Goal: Information Seeking & Learning: Learn about a topic

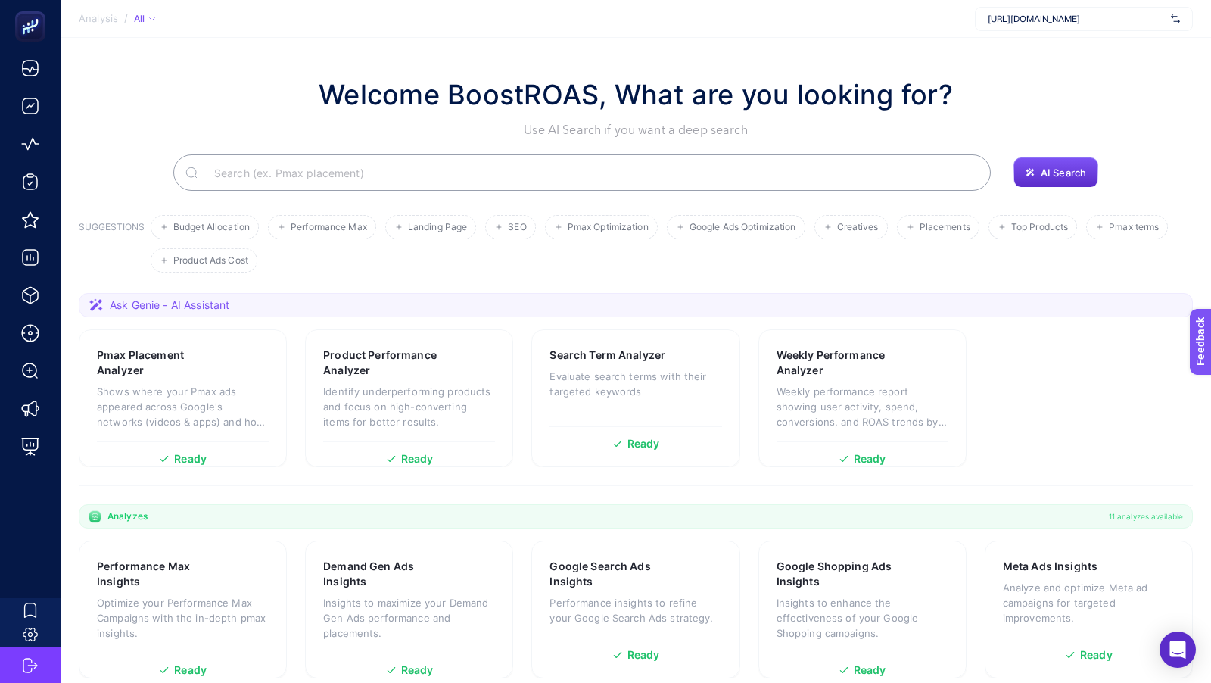
click at [1045, 23] on span "https://www.rueonline.com/" at bounding box center [1076, 19] width 177 height 12
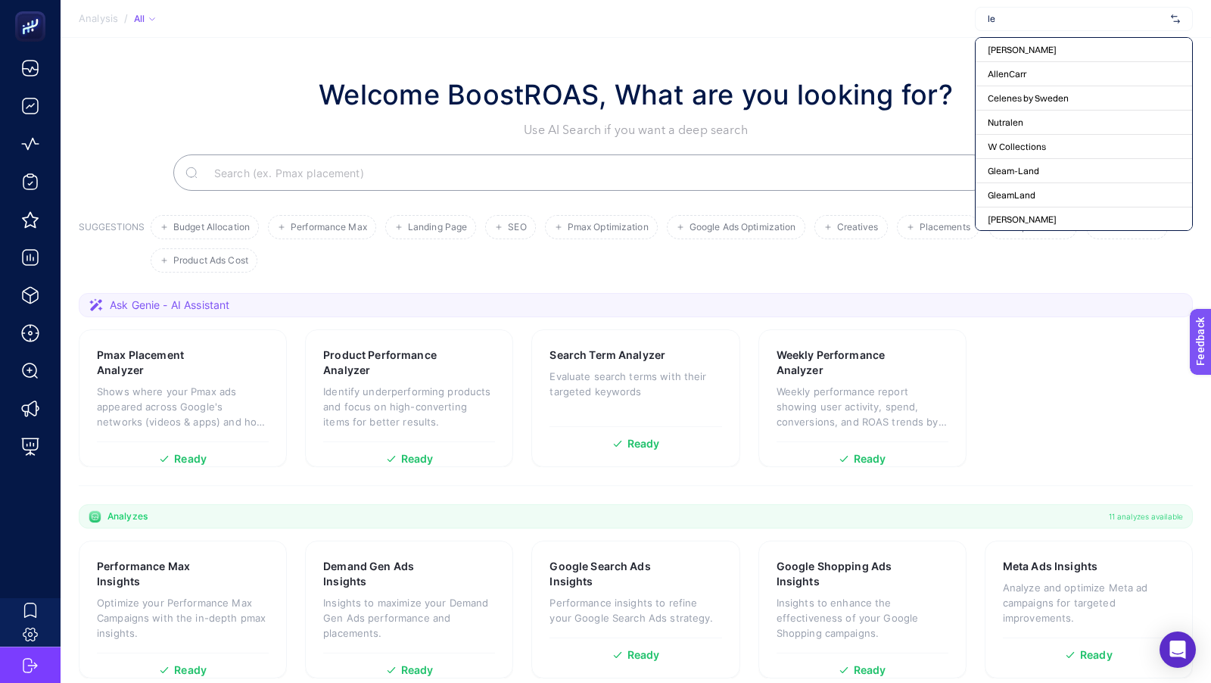
type input "lev"
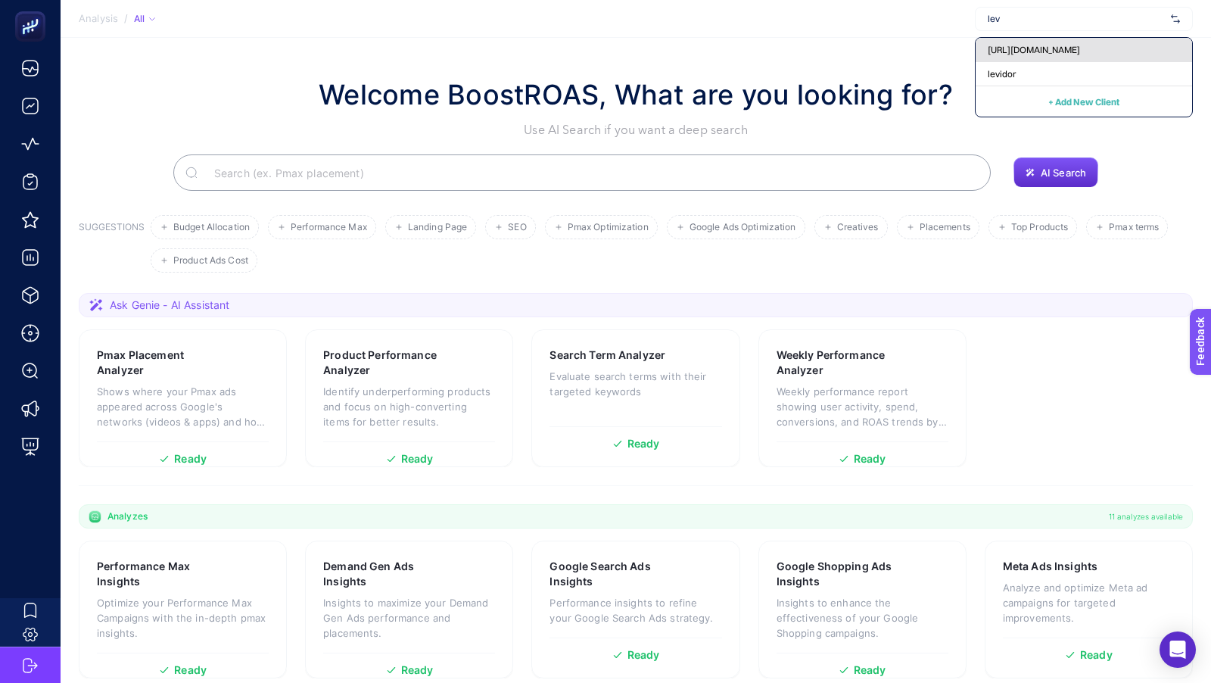
click at [1048, 50] on span "https://www.levidor.com.tr/" at bounding box center [1034, 50] width 92 height 12
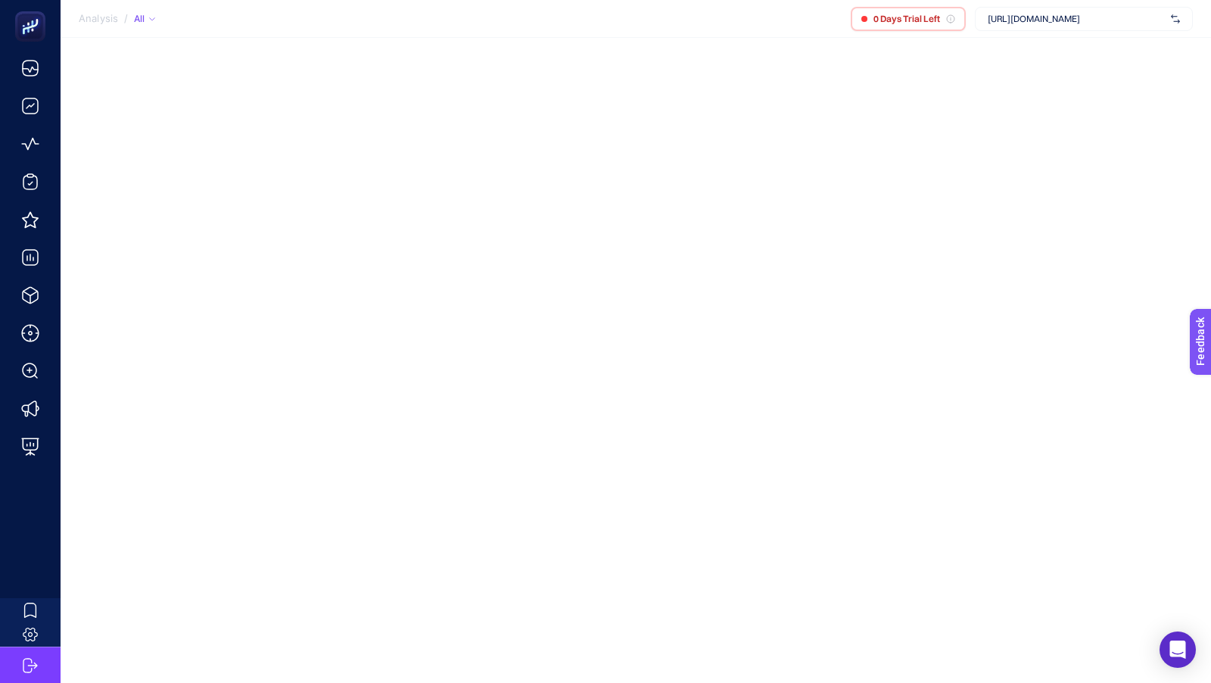
click at [1058, 26] on div "https://www.levidor.com.tr/" at bounding box center [1084, 19] width 218 height 24
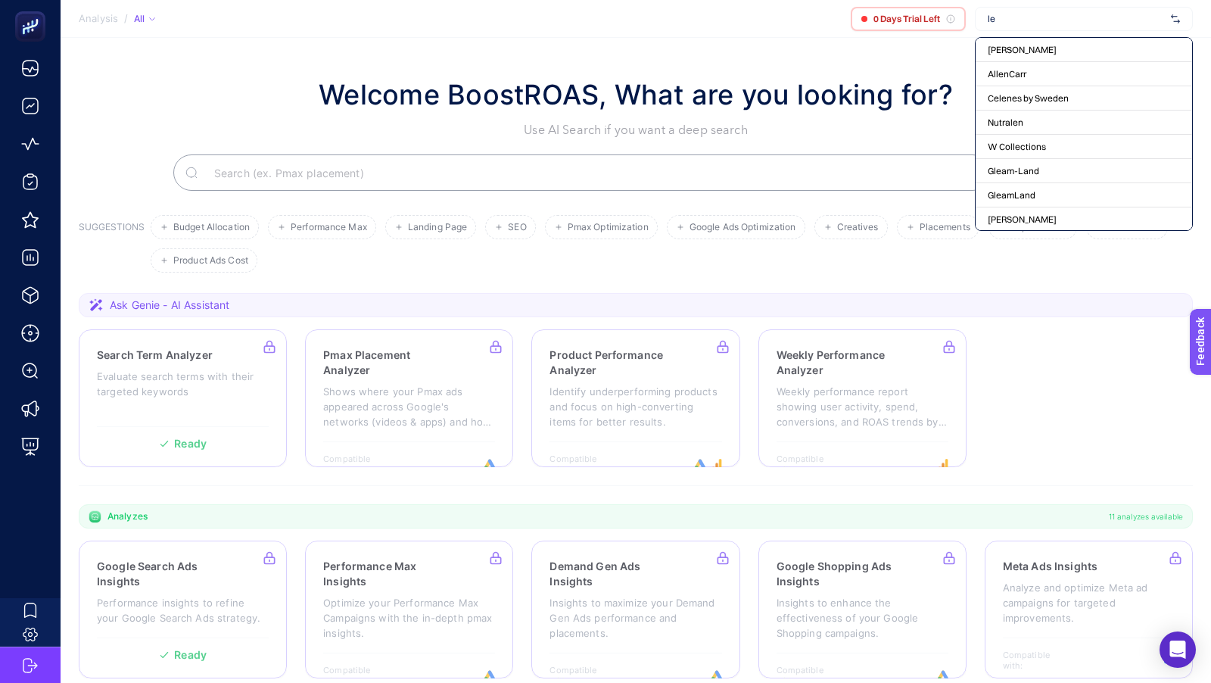
type input "lev"
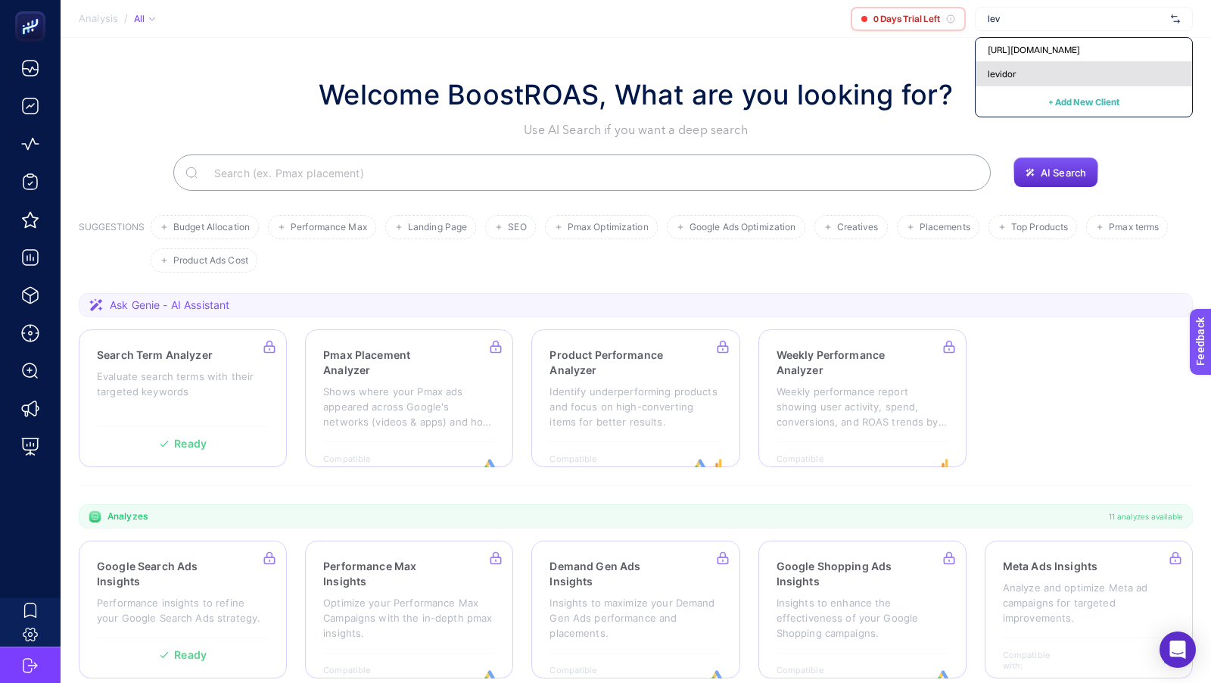
click at [1008, 68] on span "levidor" at bounding box center [1002, 74] width 28 height 12
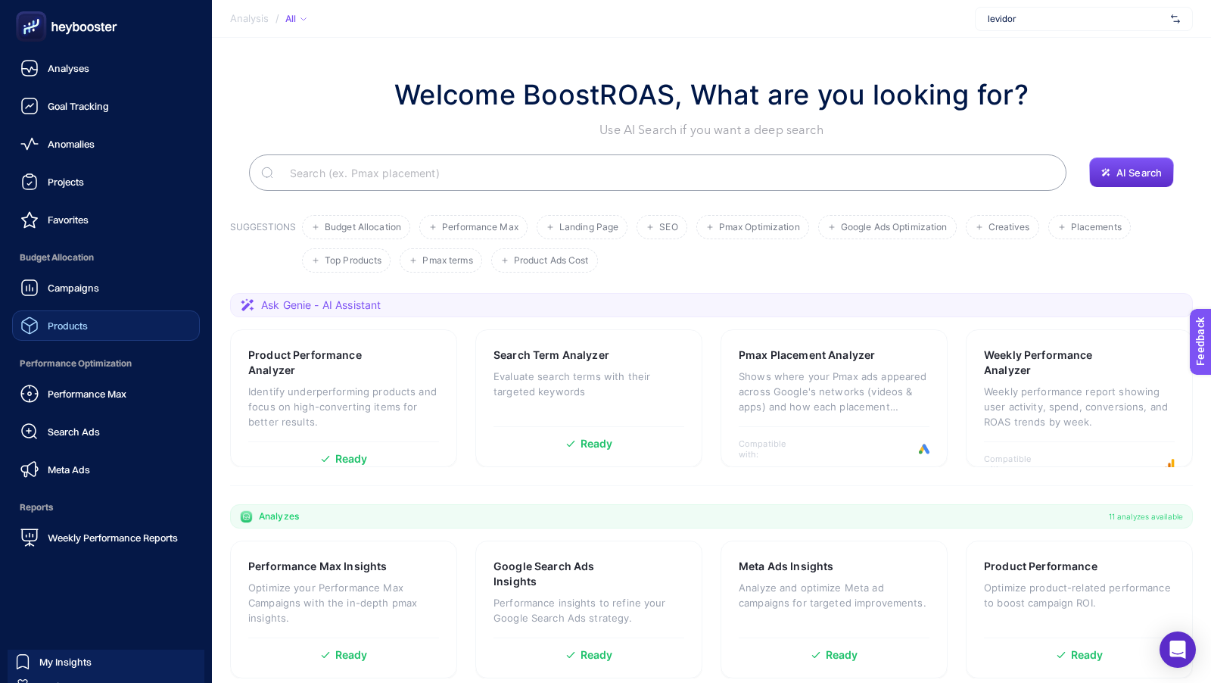
click at [60, 332] on div "Products" at bounding box center [53, 325] width 67 height 18
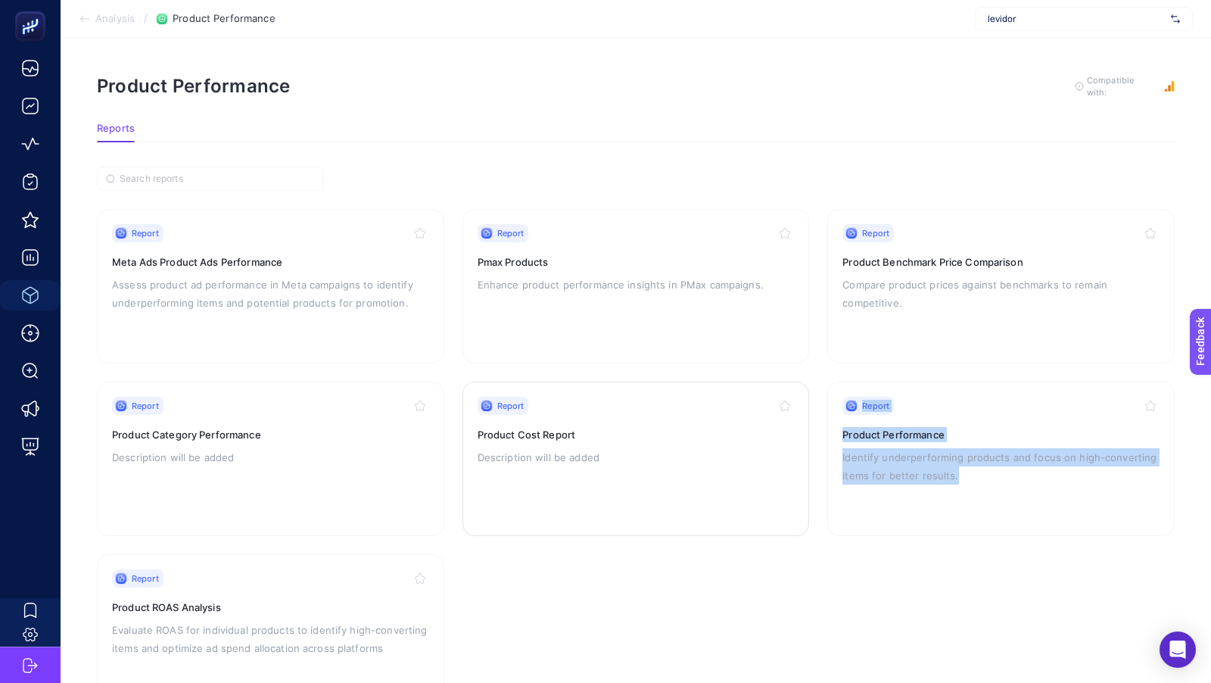
click at [554, 448] on p "Description will be added" at bounding box center [636, 457] width 317 height 18
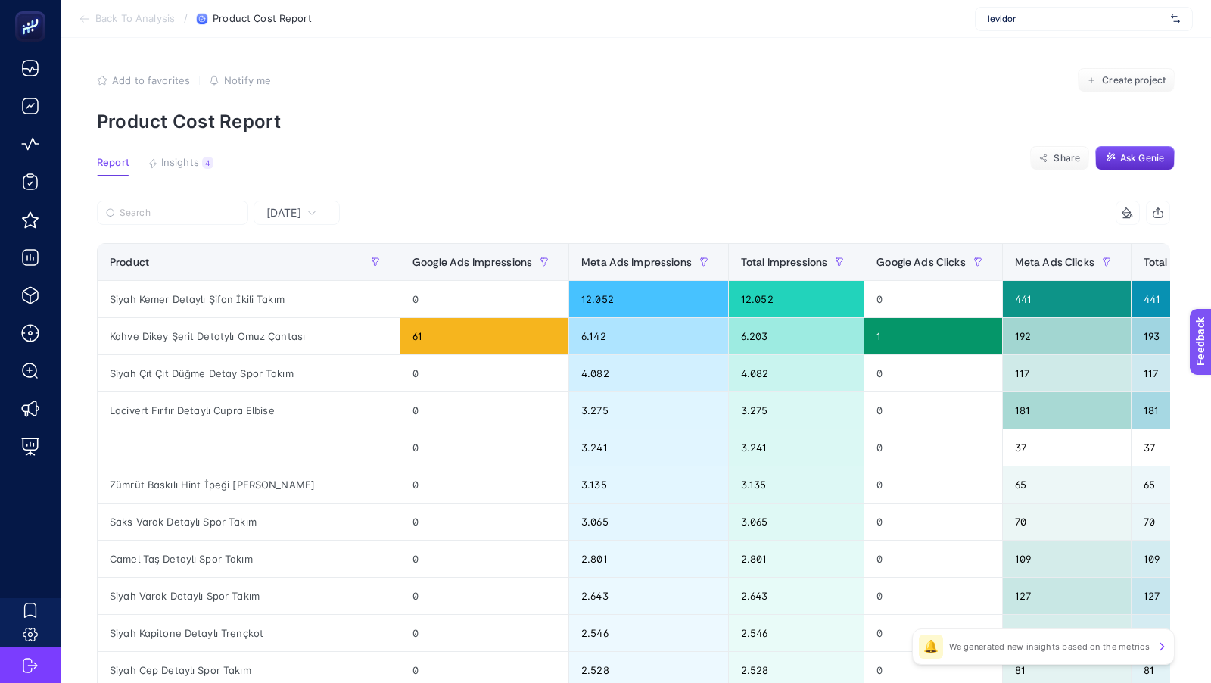
click at [316, 213] on div "[DATE]" at bounding box center [291, 212] width 62 height 11
click at [299, 210] on span "[DATE]" at bounding box center [283, 212] width 35 height 15
click at [288, 217] on span "[DATE]" at bounding box center [283, 212] width 35 height 15
click at [291, 279] on li "Last 7 Days" at bounding box center [296, 271] width 77 height 27
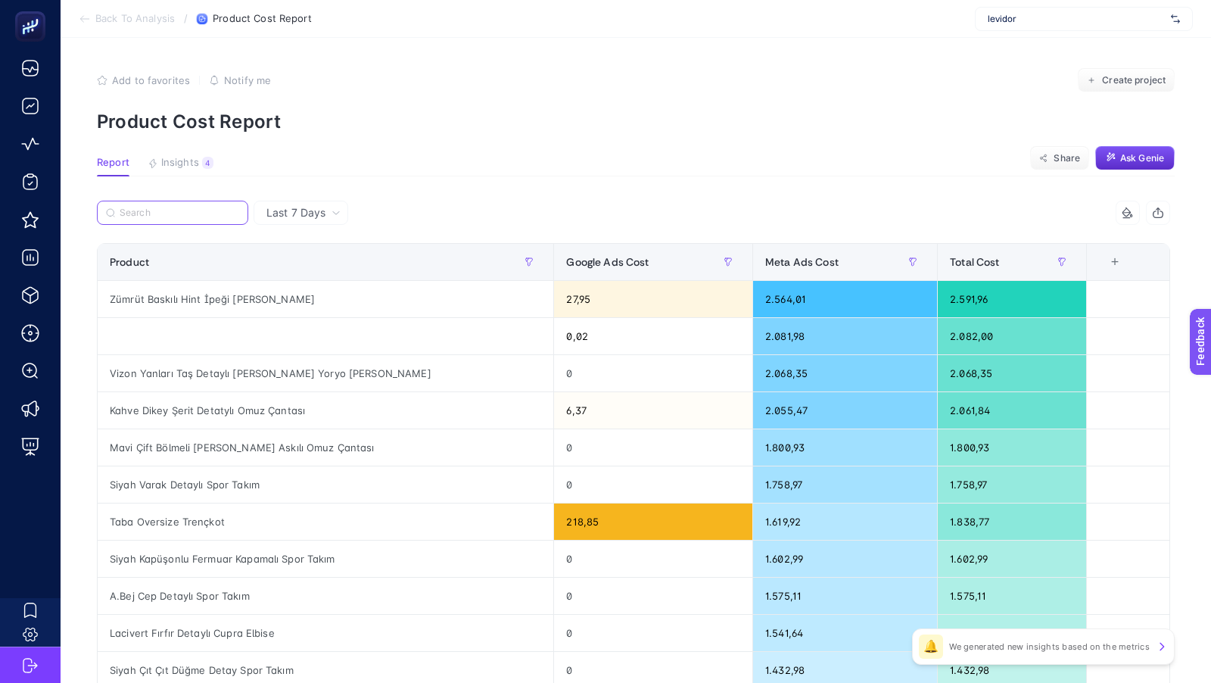
click at [186, 210] on input "Search" at bounding box center [180, 212] width 120 height 11
paste input "Siyah Silikonlu Dikişsiz Fırfırlı Bone"
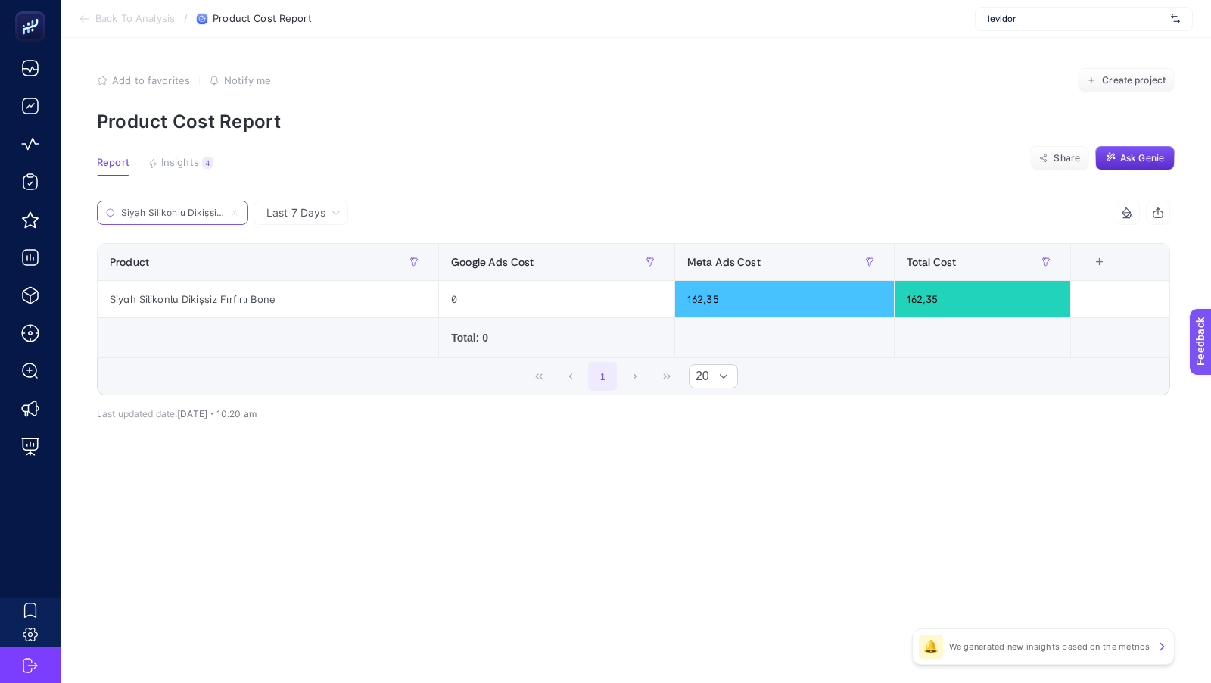
scroll to position [0, 47]
type input "Siyah Silikonlu Dikişsiz Fırfırlı Bone"
click at [236, 213] on icon at bounding box center [234, 212] width 5 height 5
click at [0, 0] on input "Search" at bounding box center [0, 0] width 0 height 0
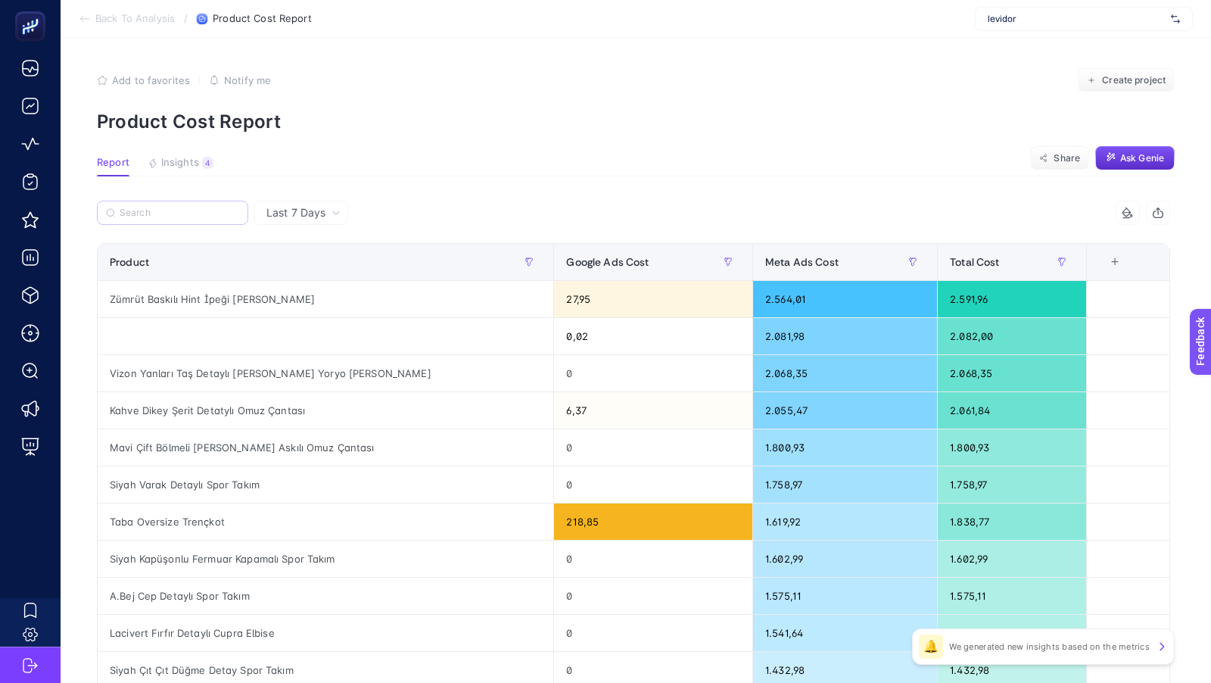
scroll to position [0, 0]
click at [559, 210] on div at bounding box center [365, 217] width 537 height 33
click at [765, 268] on span "Meta Ads Cost" at bounding box center [801, 262] width 73 height 12
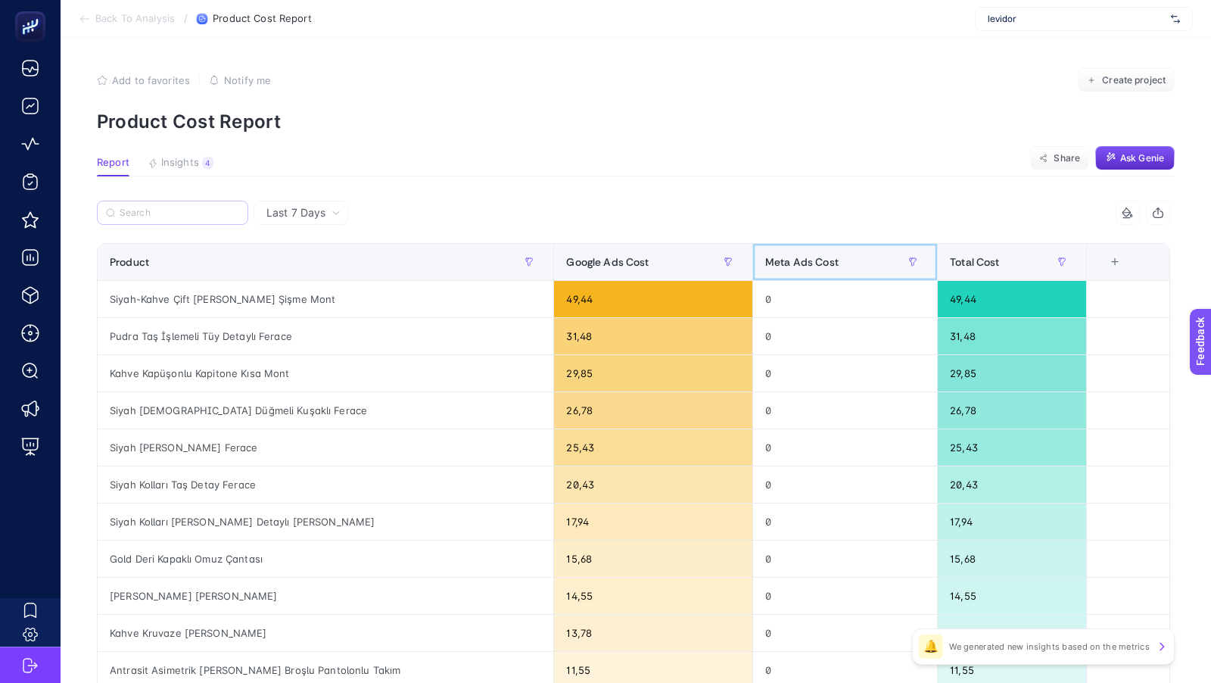
click at [753, 268] on th "Meta Ads Cost" at bounding box center [845, 262] width 185 height 37
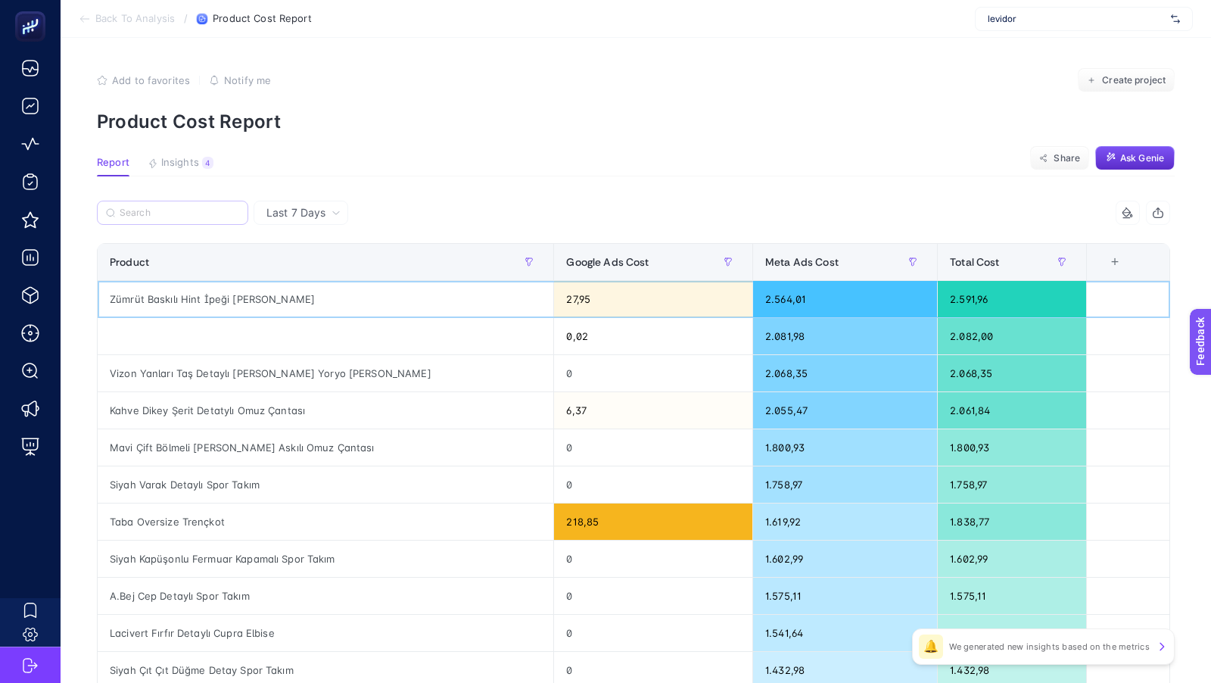
click at [224, 295] on div "Zümrüt Baskılı Hint İpeği Şal" at bounding box center [326, 299] width 456 height 36
copy tr "Zümrüt Baskılı Hint İpeği Şal"
click at [161, 213] on input "Search" at bounding box center [180, 212] width 120 height 11
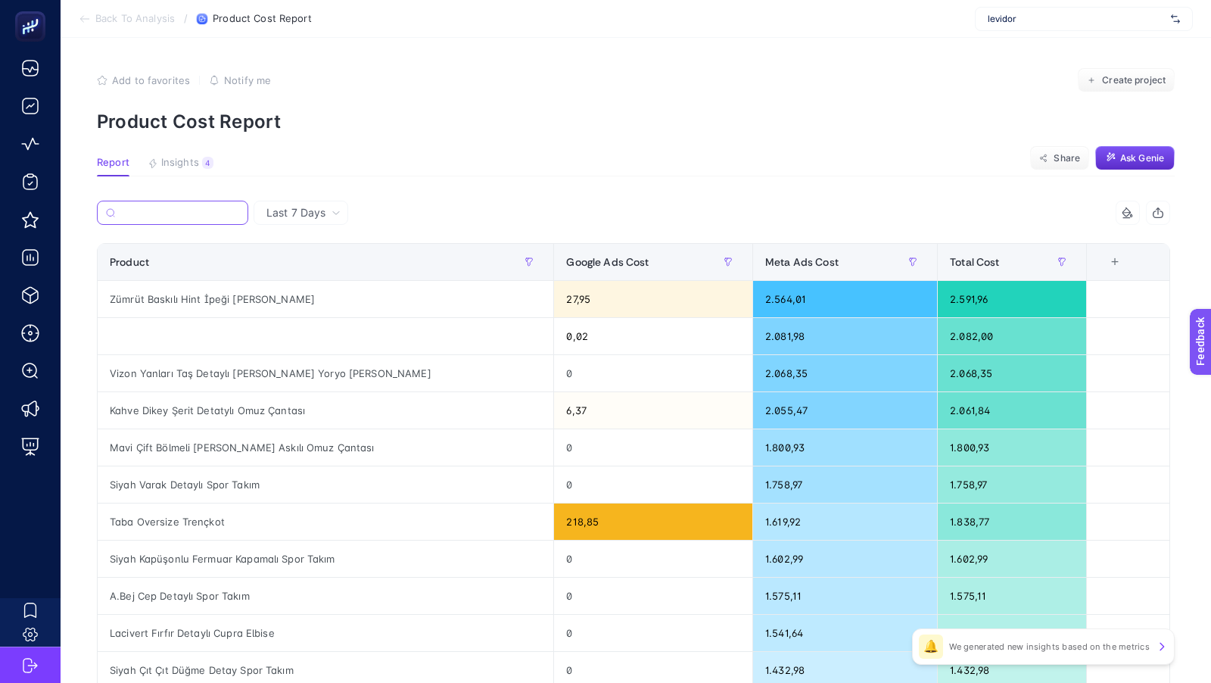
paste input "Siyah Bisiklet Yaka Oversize Sweat"
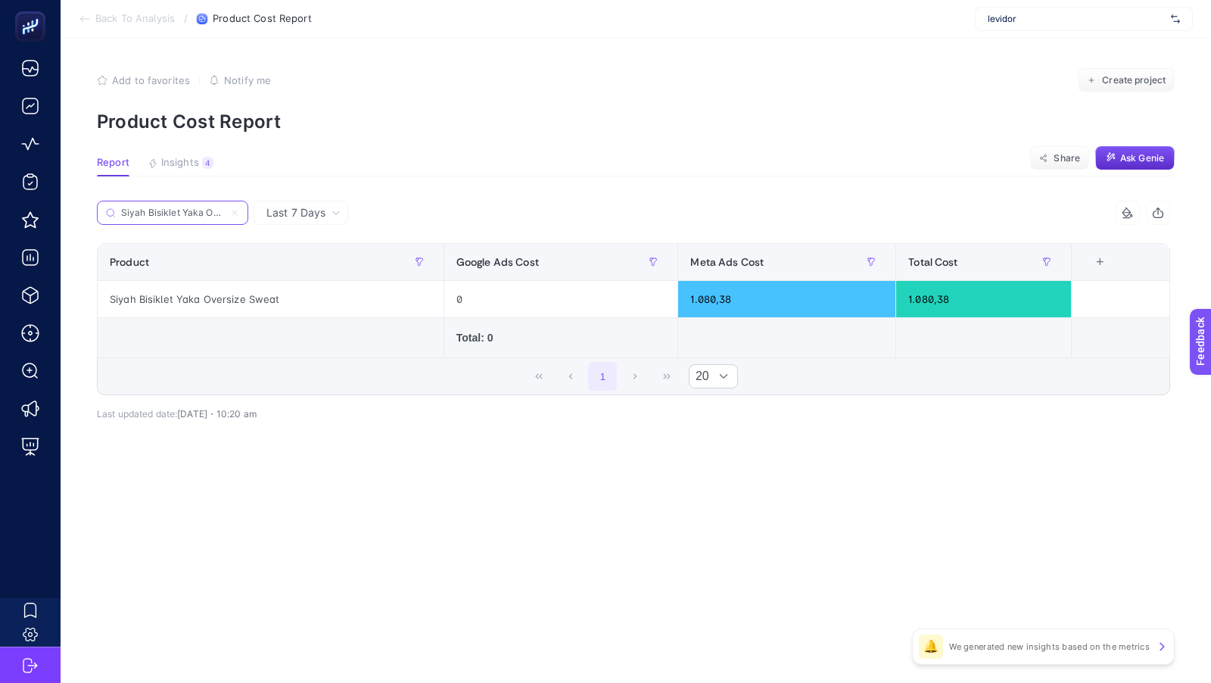
scroll to position [0, 48]
type input "Siyah Bisiklet Yaka Oversize Sweat"
click at [234, 214] on icon at bounding box center [234, 212] width 9 height 9
click at [0, 0] on input "Search" at bounding box center [0, 0] width 0 height 0
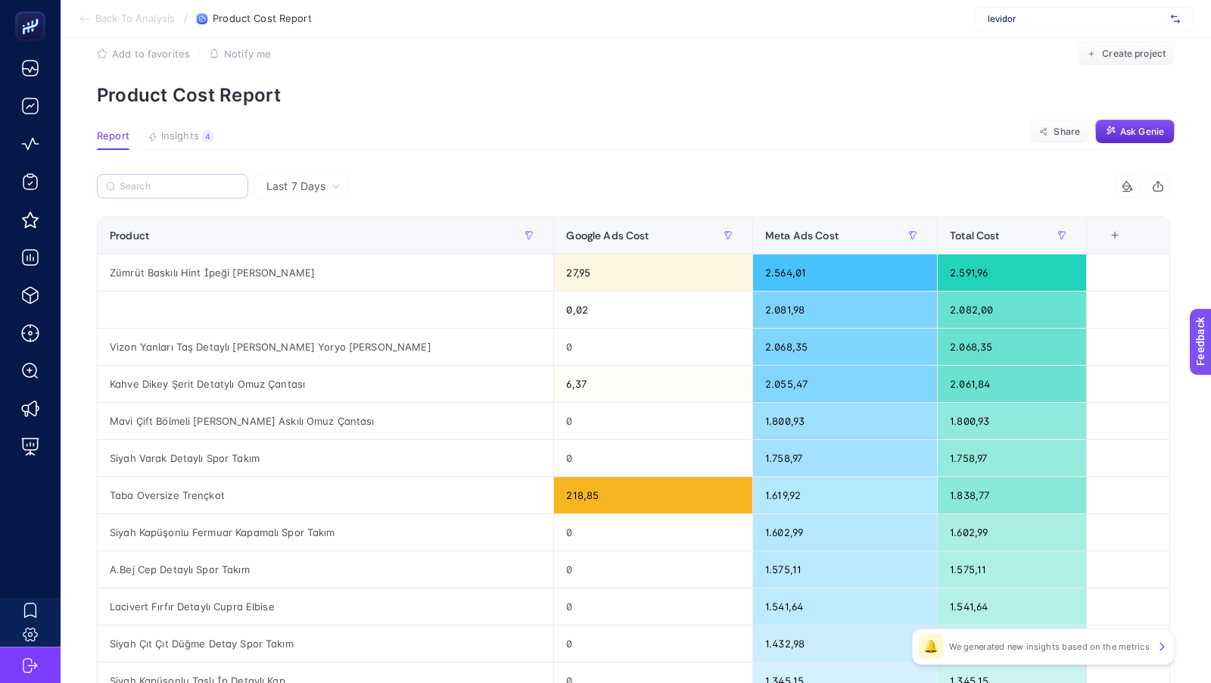
scroll to position [32, 0]
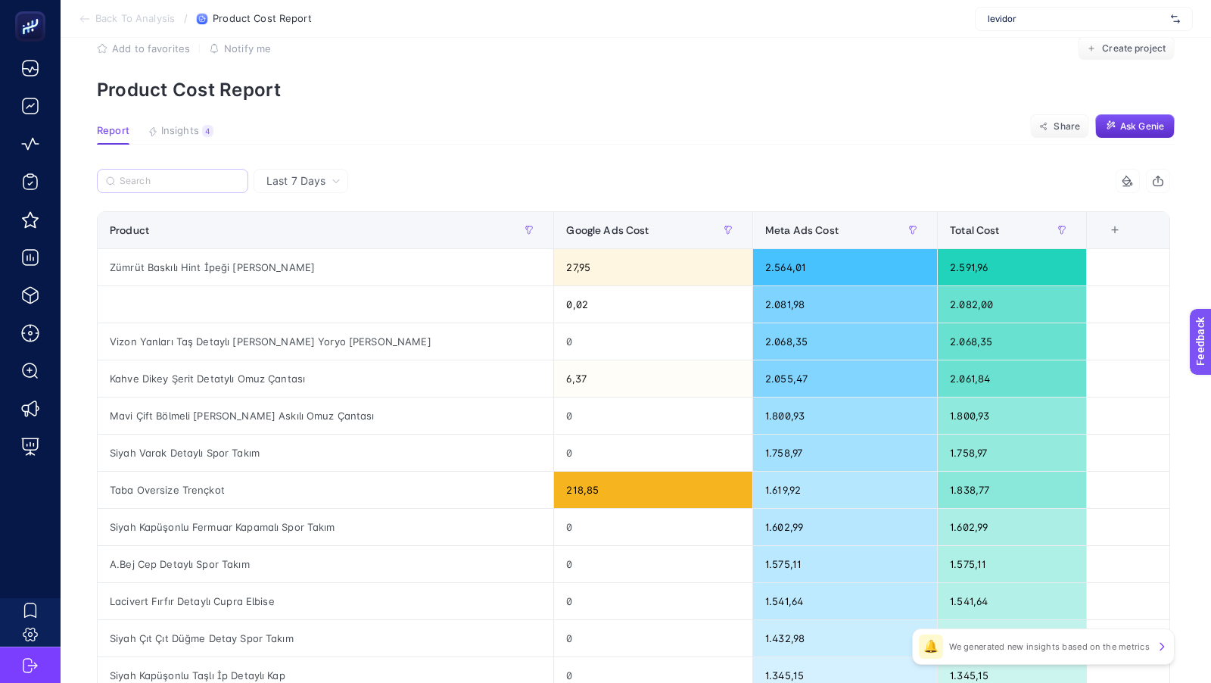
click at [217, 174] on label at bounding box center [172, 181] width 151 height 24
click at [0, 0] on input "Search" at bounding box center [0, 0] width 0 height 0
click at [185, 183] on input "Search" at bounding box center [180, 181] width 120 height 11
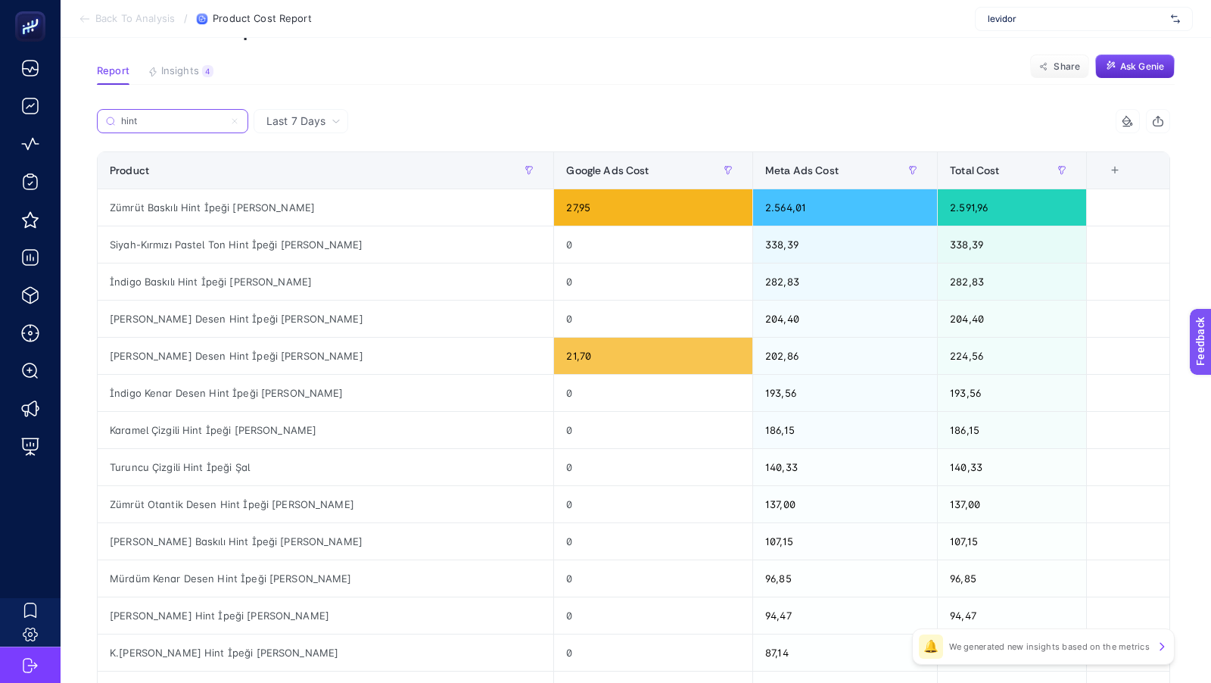
scroll to position [0, 0]
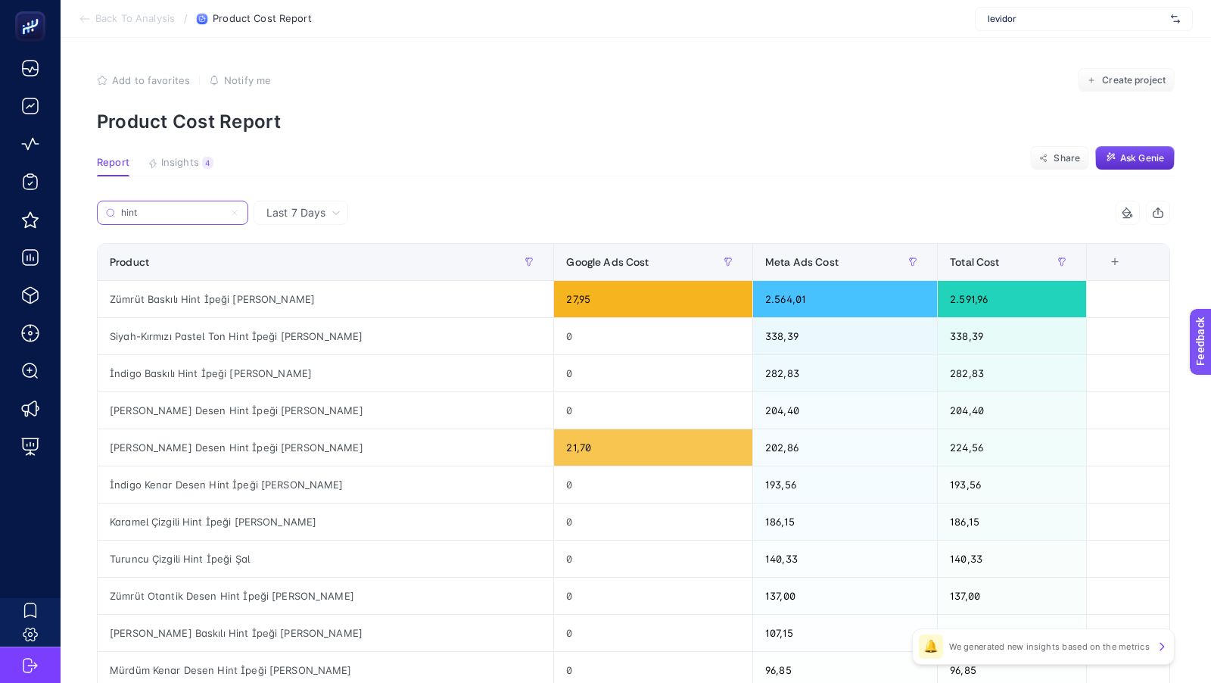
type input "hint"
click at [187, 298] on div "Zümrüt Baskılı Hint İpeği Şal" at bounding box center [326, 299] width 456 height 36
click at [139, 22] on span "Back To Analysis" at bounding box center [134, 19] width 79 height 12
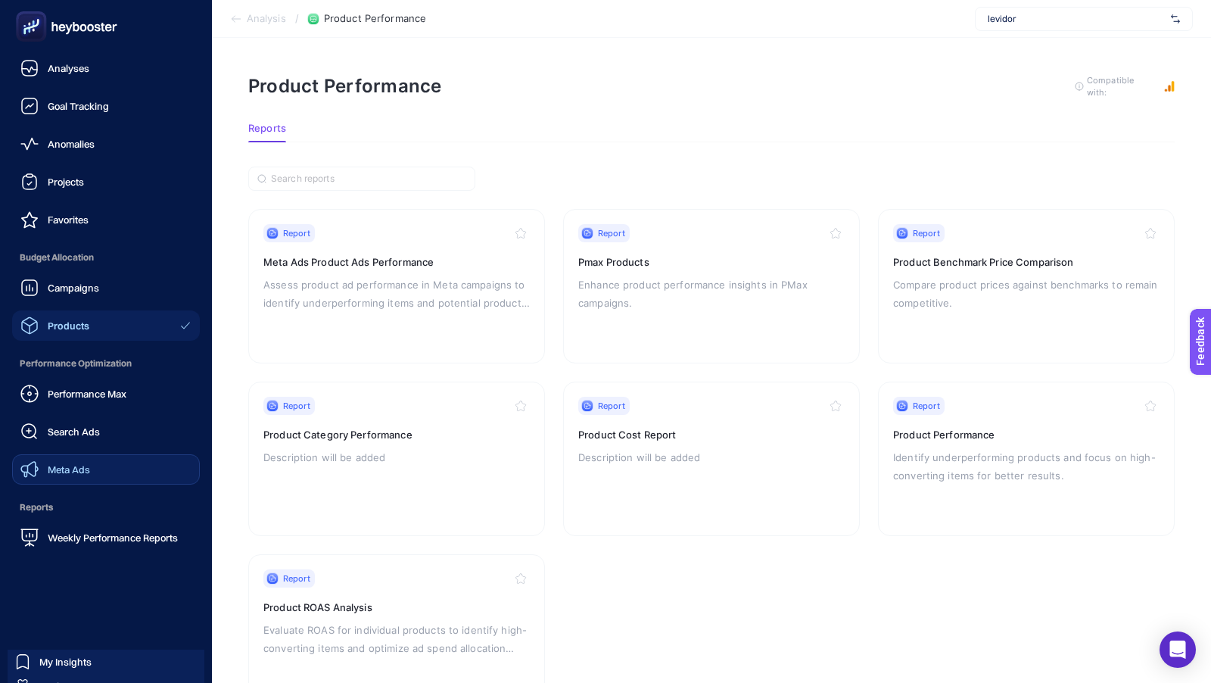
click at [74, 456] on link "Meta Ads" at bounding box center [106, 469] width 188 height 30
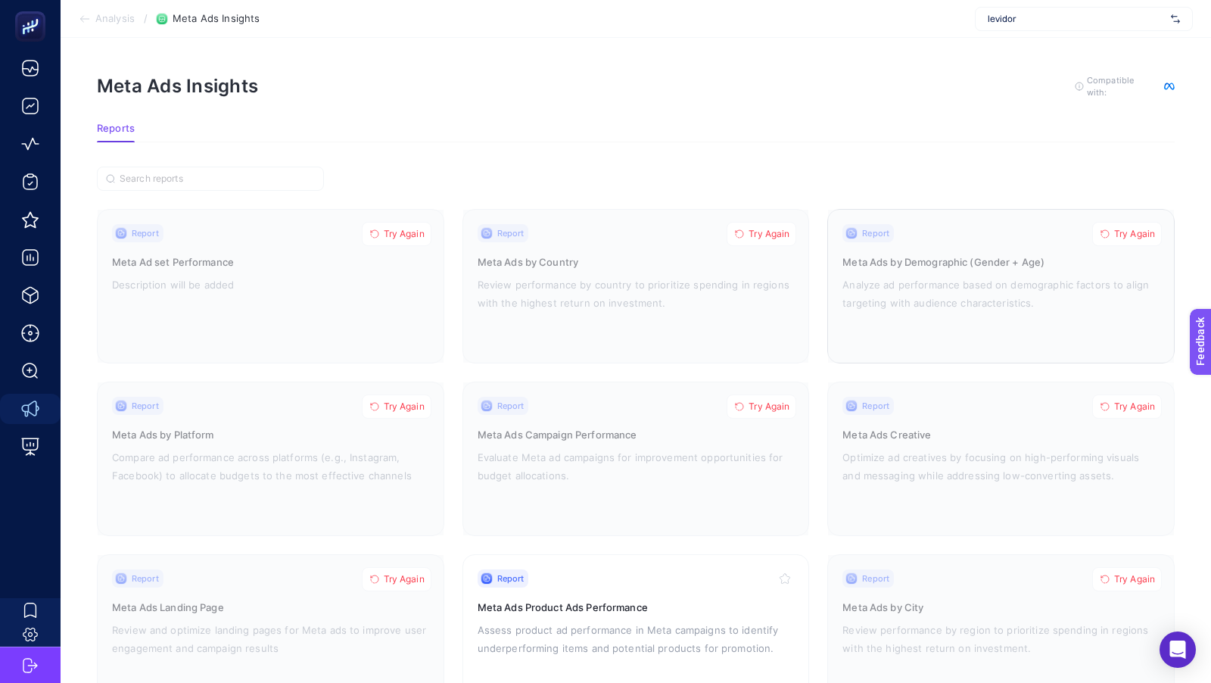
click at [1124, 229] on span "Try Again" at bounding box center [1134, 234] width 41 height 12
click at [771, 235] on span "Try Again" at bounding box center [769, 234] width 41 height 12
click at [393, 229] on span "Try Again" at bounding box center [404, 234] width 41 height 12
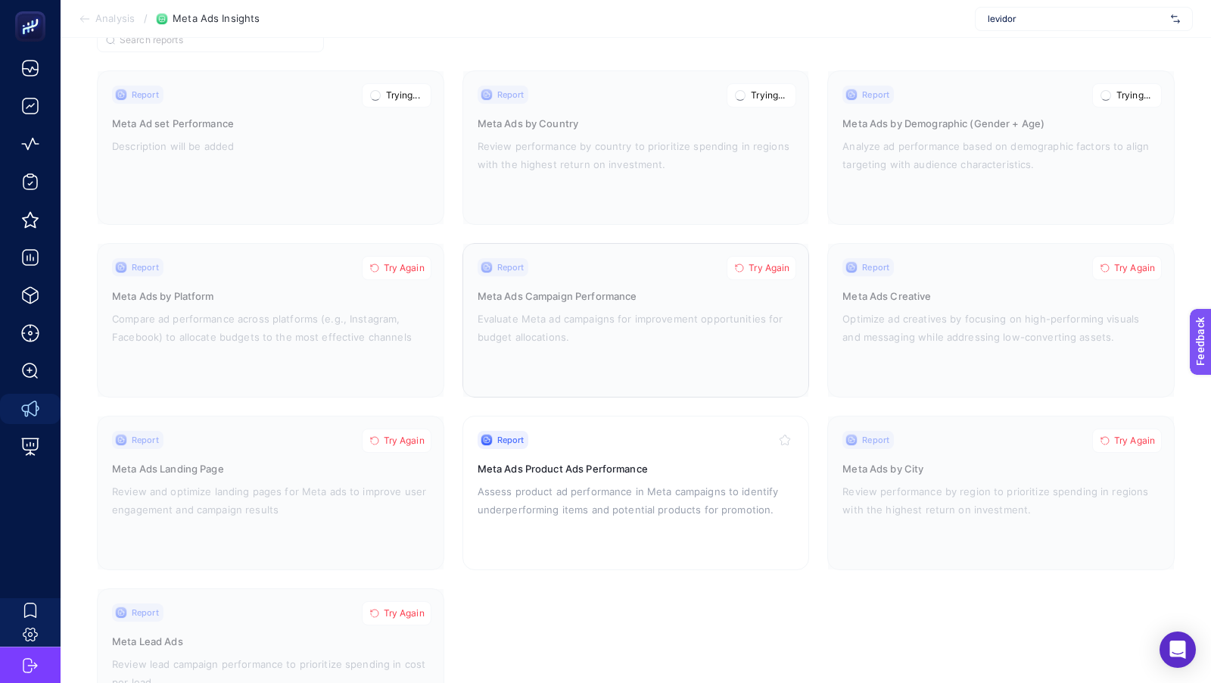
scroll to position [167, 0]
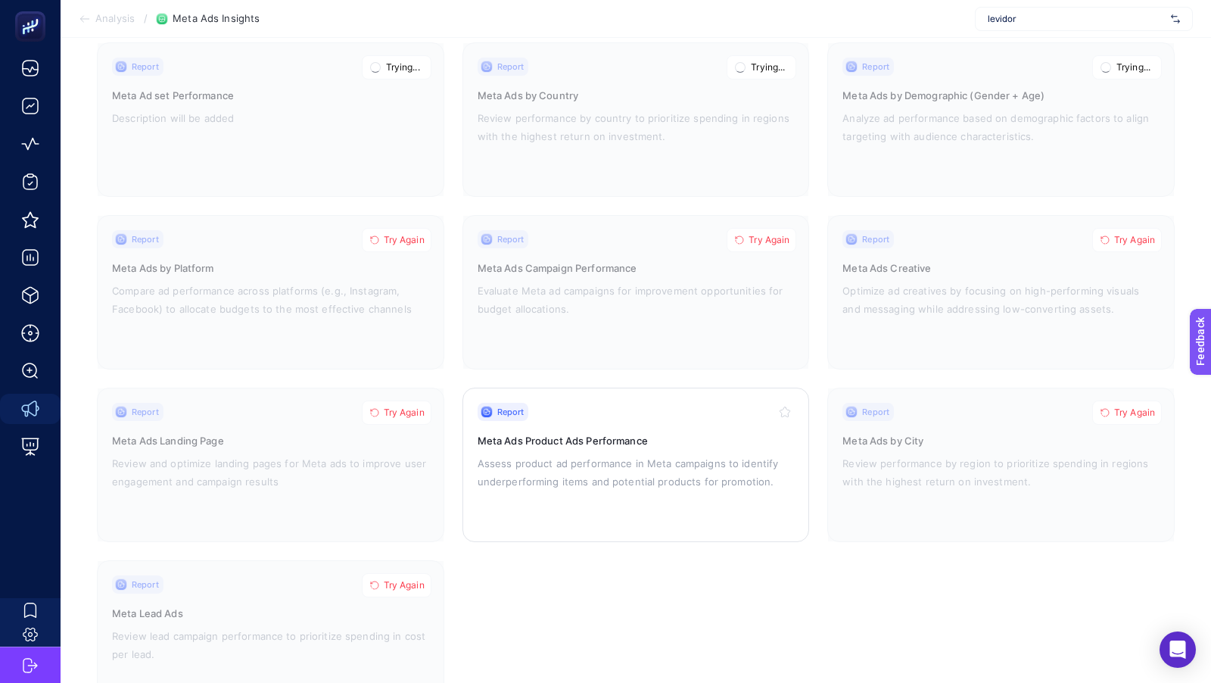
click at [518, 454] on p "Assess product ad performance in Meta campaigns to identify underperforming ite…" at bounding box center [636, 472] width 317 height 36
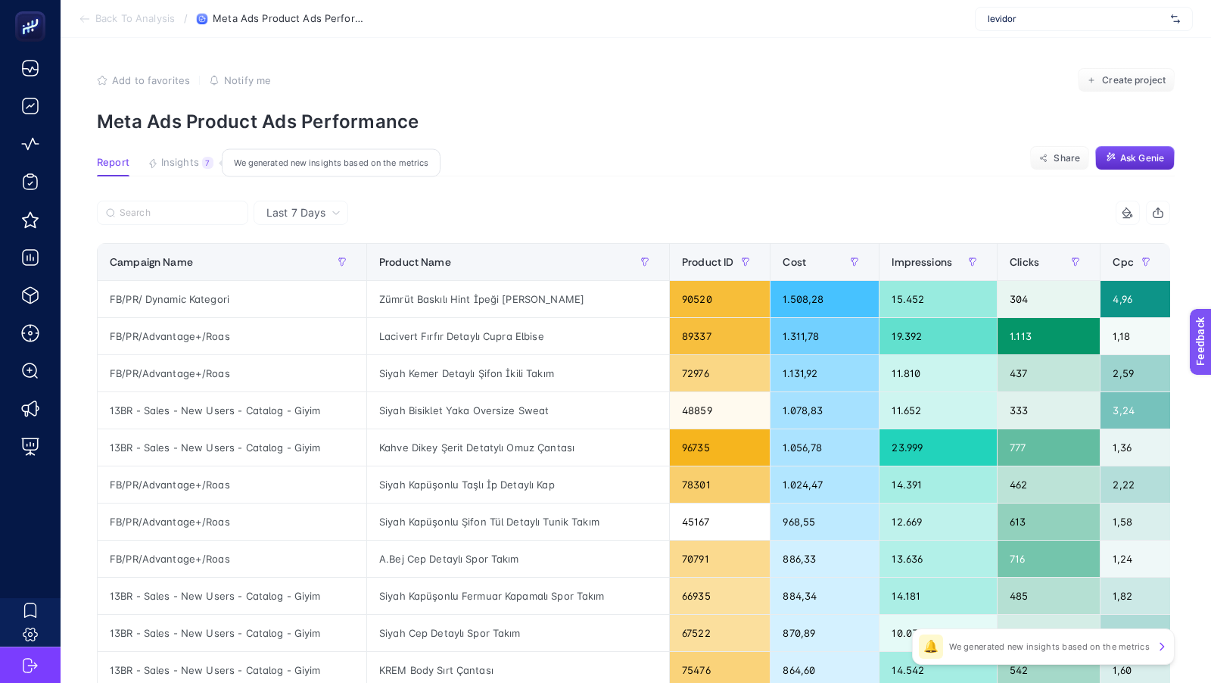
click at [177, 160] on span "Insights" at bounding box center [180, 163] width 38 height 12
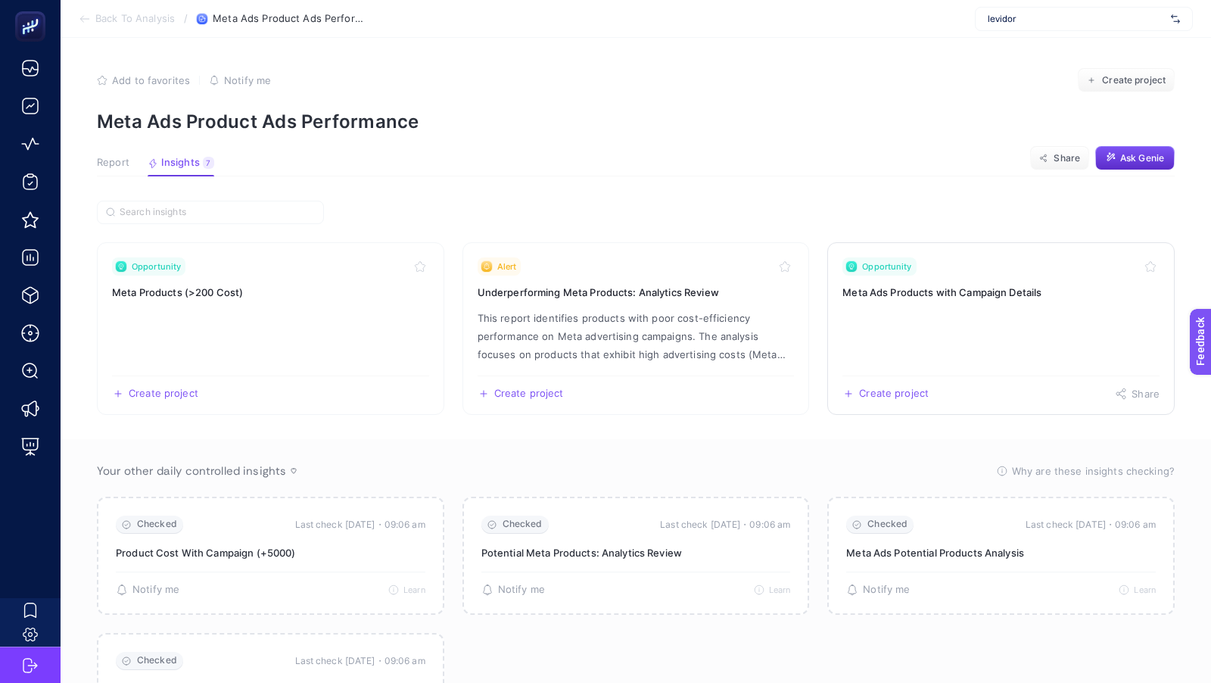
click at [918, 285] on h3 "Meta Ads Products with Campaign Details" at bounding box center [1001, 292] width 317 height 15
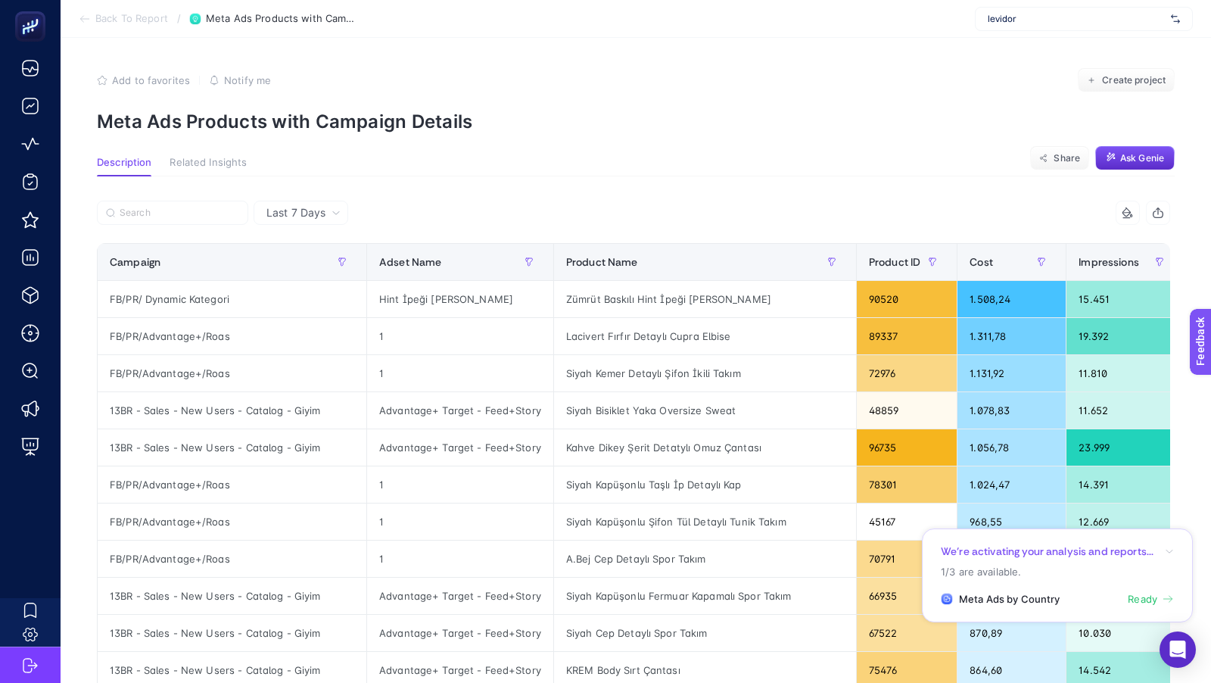
scroll to position [0, 23]
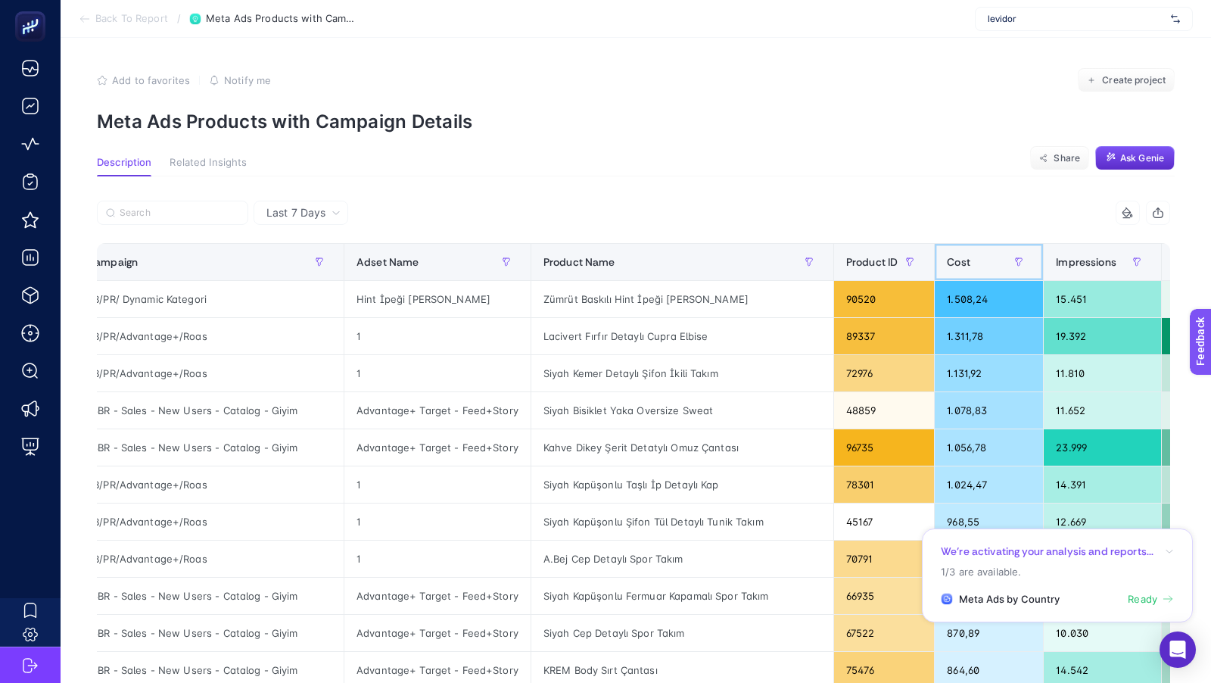
click at [947, 262] on div "Cost" at bounding box center [989, 262] width 84 height 24
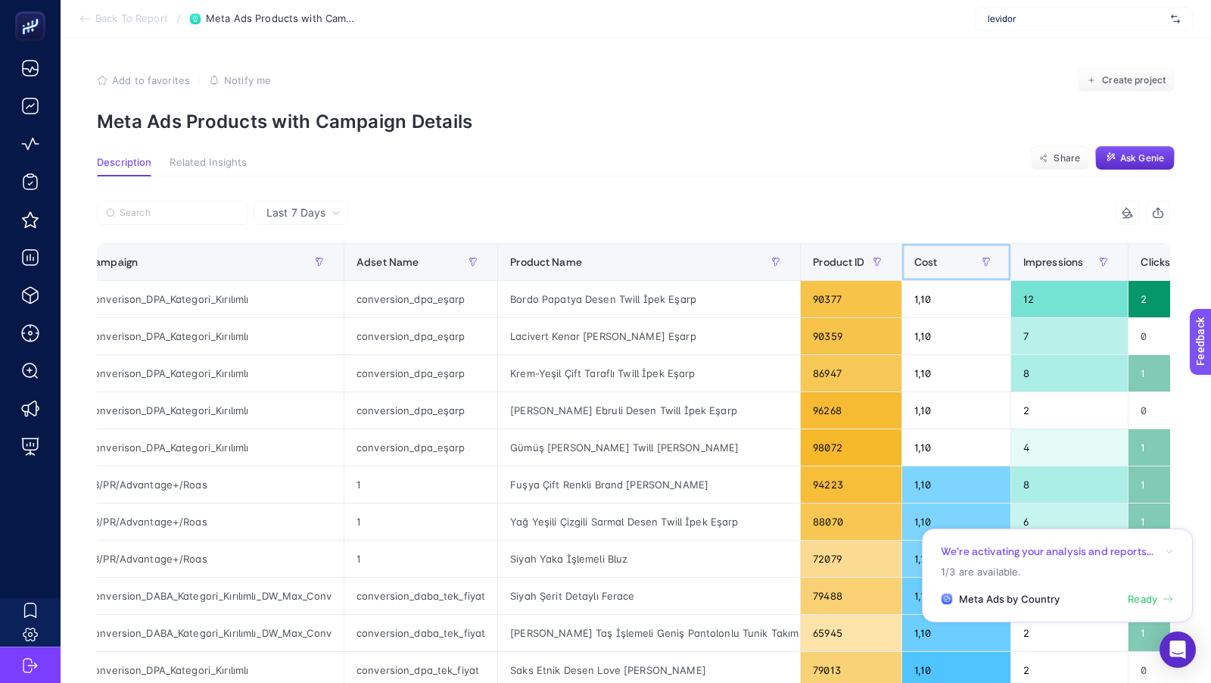
click at [915, 262] on div "Cost" at bounding box center [957, 262] width 84 height 24
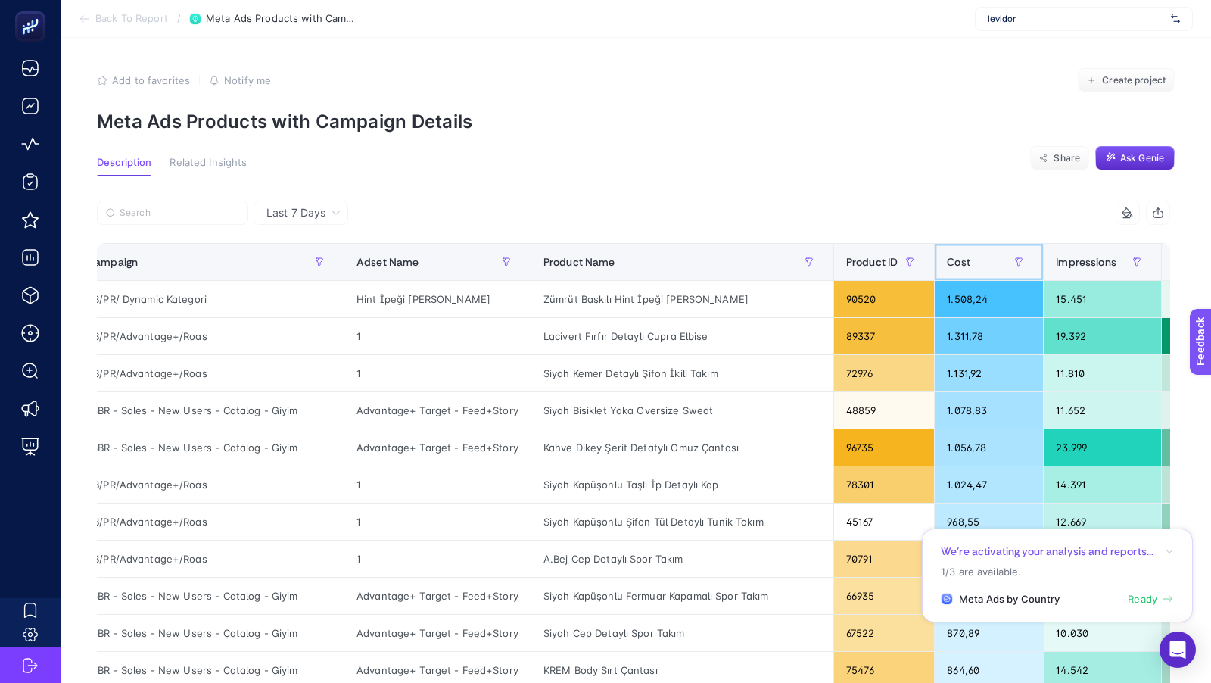
scroll to position [0, 0]
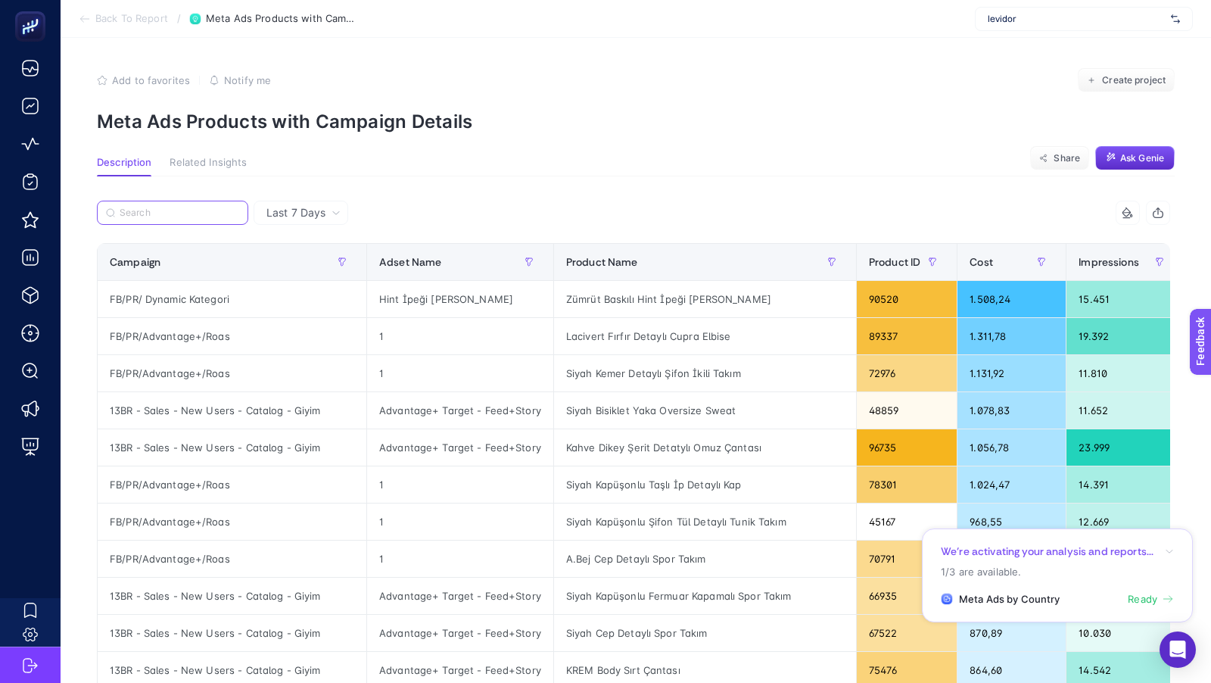
click at [150, 216] on input "Search" at bounding box center [180, 212] width 120 height 11
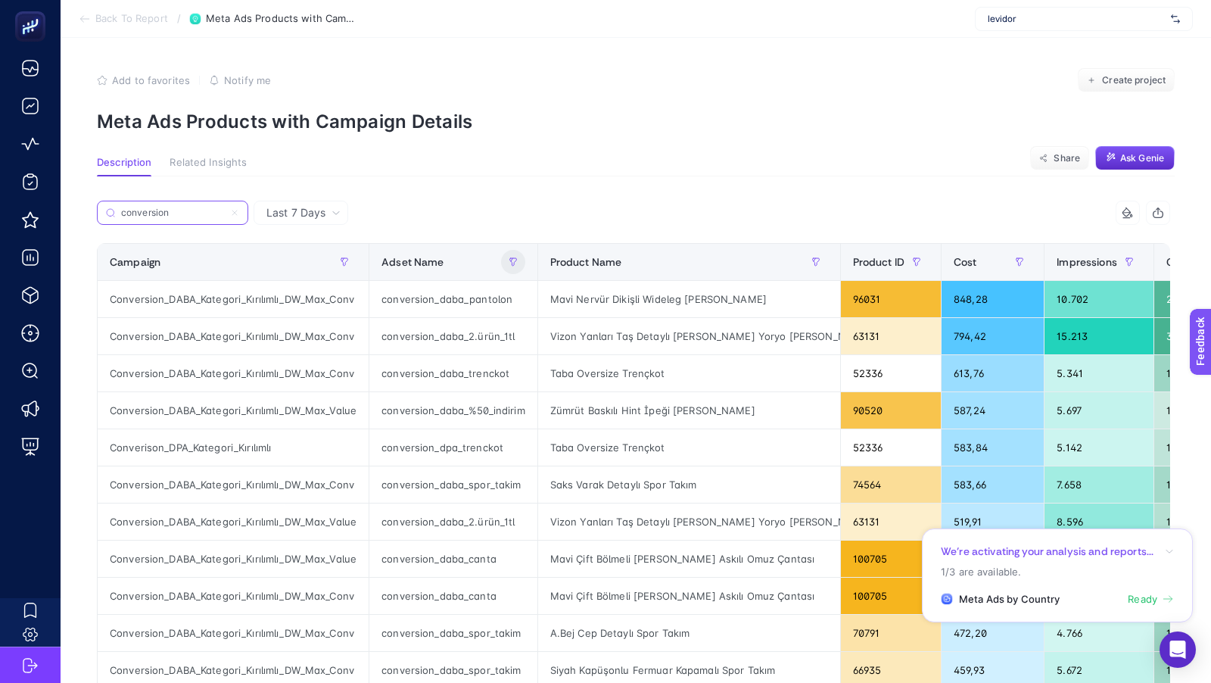
type input "conversion"
click at [509, 261] on icon "button" at bounding box center [513, 261] width 9 height 9
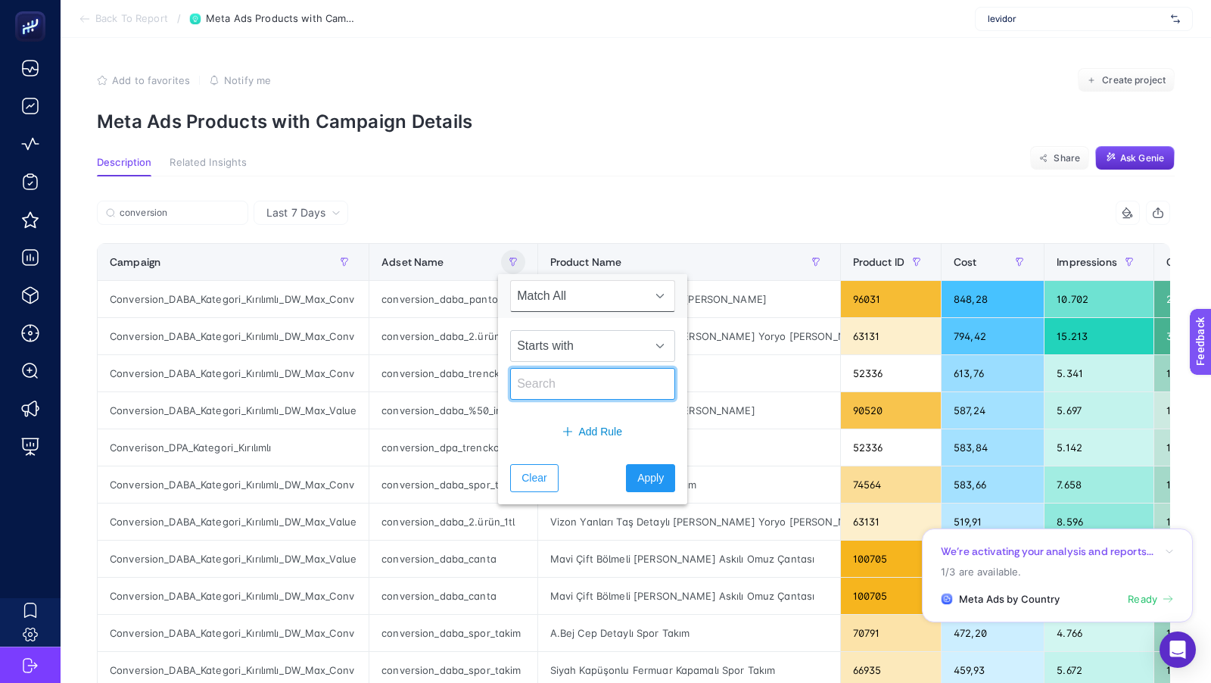
click at [535, 382] on input "text" at bounding box center [592, 384] width 165 height 32
click at [553, 354] on span "Starts with" at bounding box center [578, 346] width 135 height 30
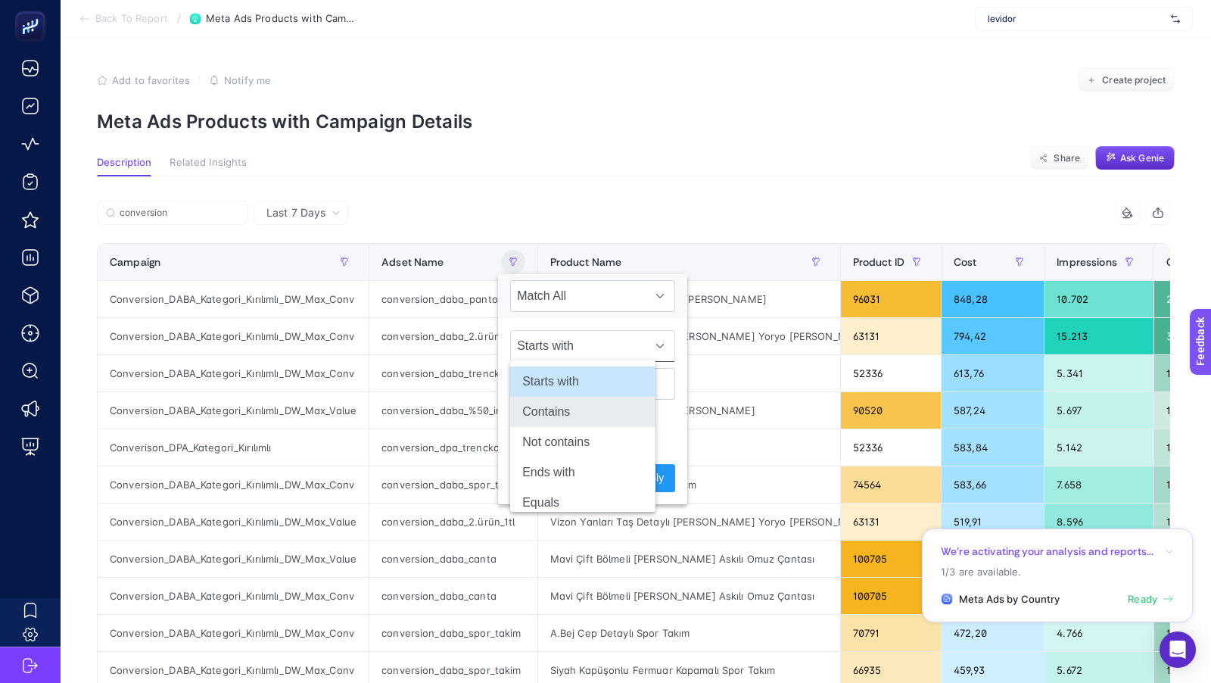
click at [557, 406] on li "Contains" at bounding box center [582, 412] width 145 height 30
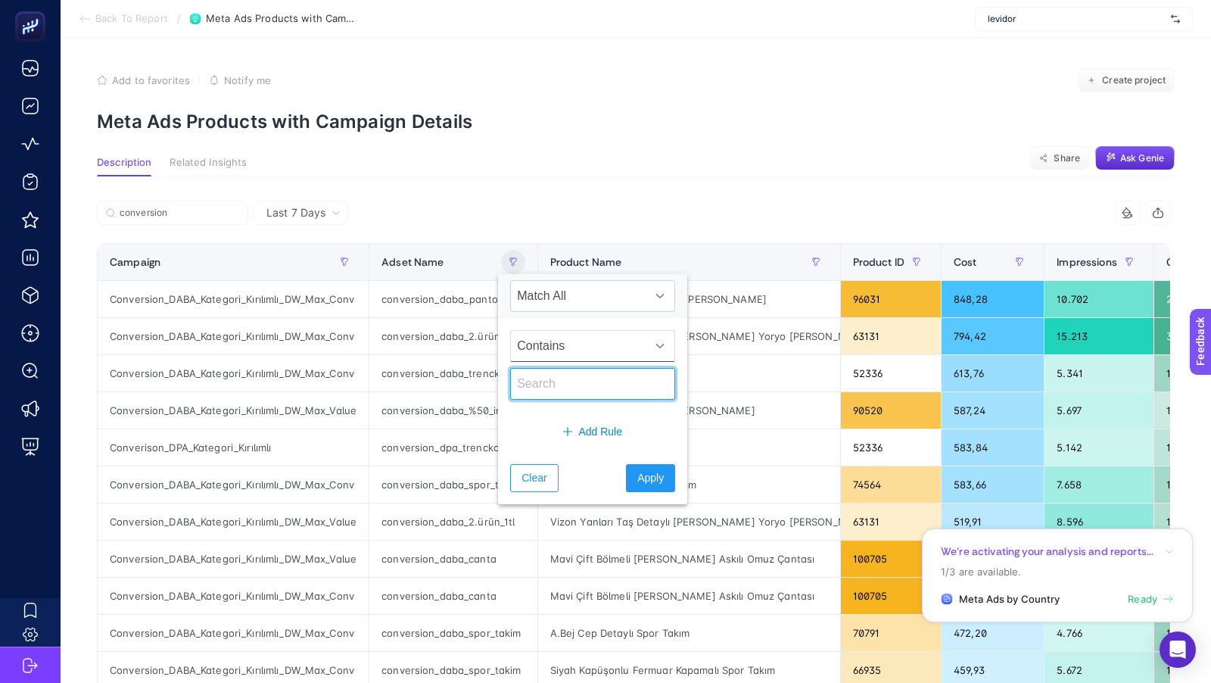
click at [534, 383] on input "text" at bounding box center [592, 384] width 165 height 32
type input "50"
click at [643, 475] on span "Apply" at bounding box center [650, 478] width 26 height 16
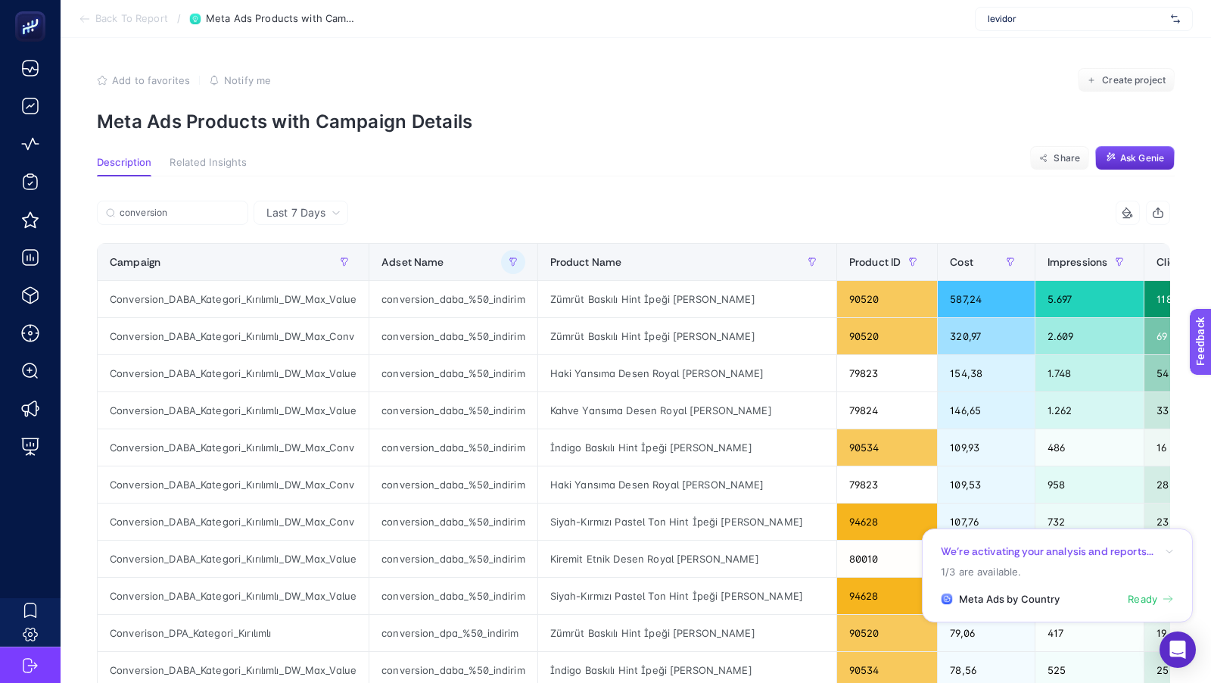
click at [697, 179] on div "Last 7 Days conversion 5 items selected Campaign Adset Name Product Name Produc…" at bounding box center [634, 689] width 1098 height 1027
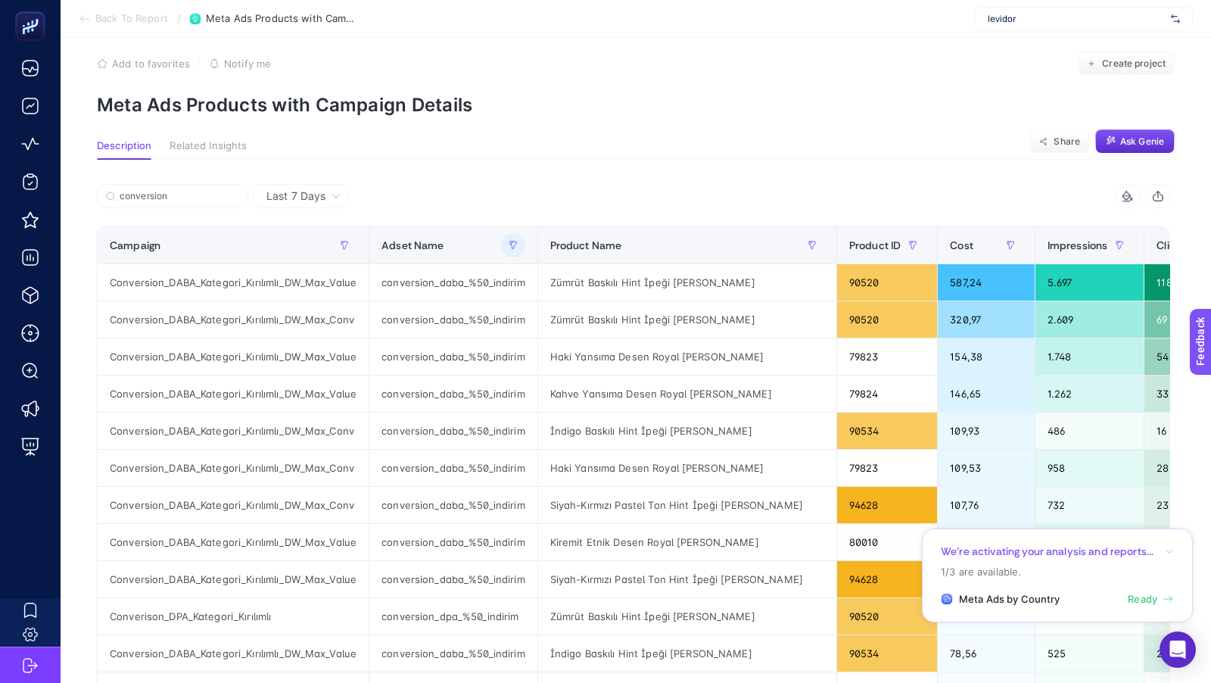
scroll to position [19, 0]
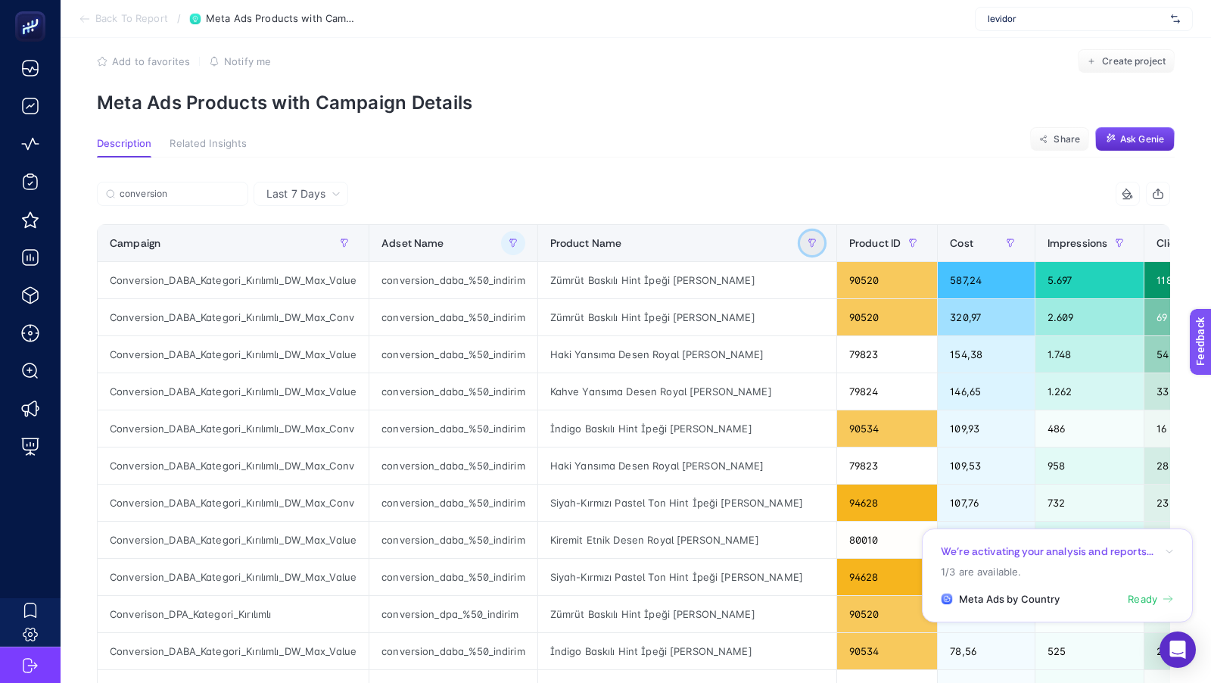
click at [809, 240] on icon "button" at bounding box center [812, 243] width 7 height 8
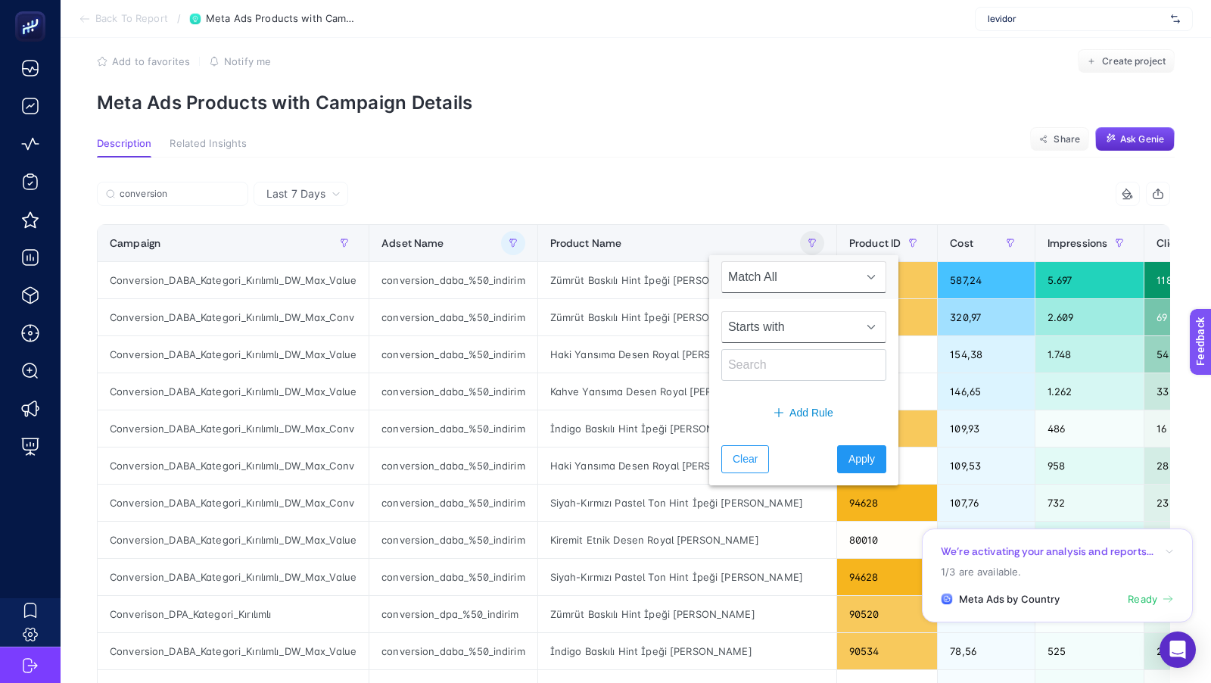
click at [752, 325] on span "Starts with" at bounding box center [789, 327] width 135 height 30
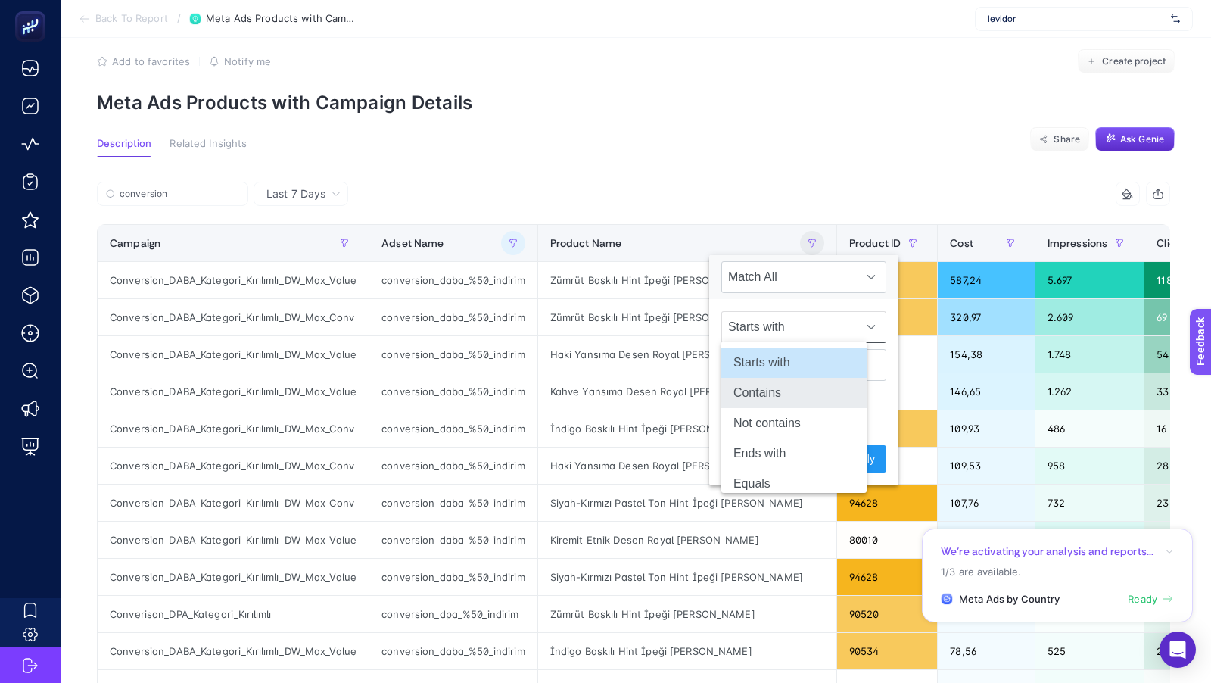
click at [757, 382] on li "Contains" at bounding box center [793, 393] width 145 height 30
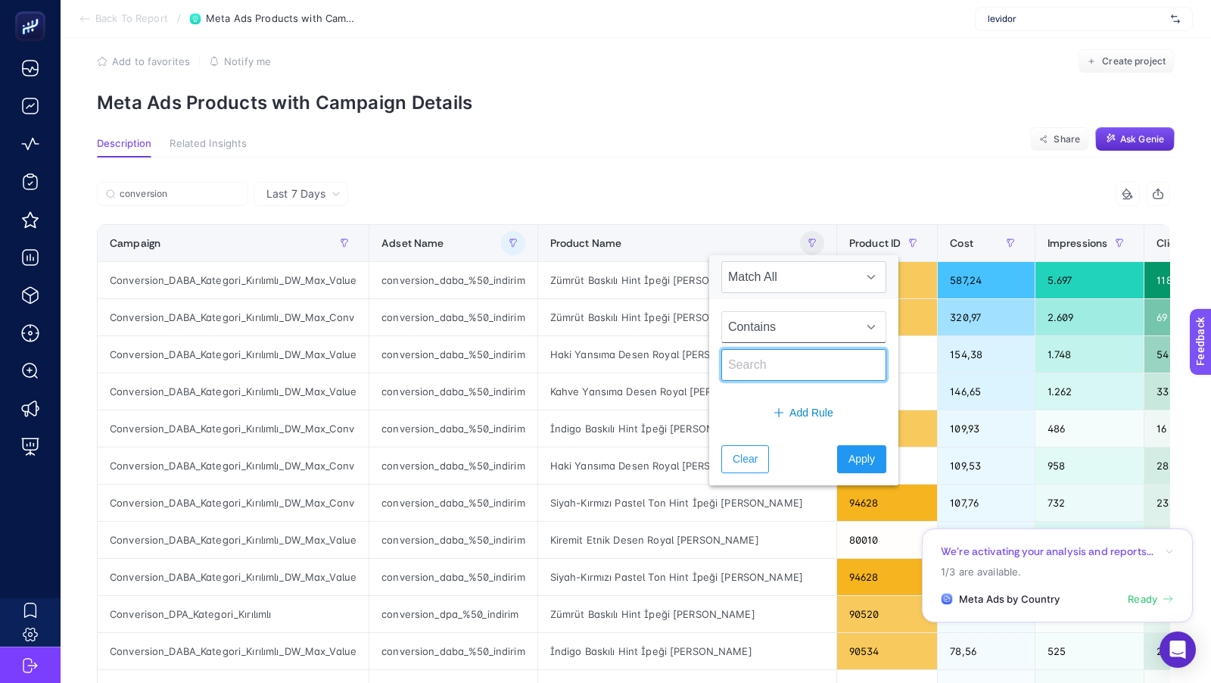
click at [746, 366] on input "text" at bounding box center [803, 365] width 165 height 32
type input "spor"
click at [509, 242] on icon "button" at bounding box center [513, 242] width 9 height 9
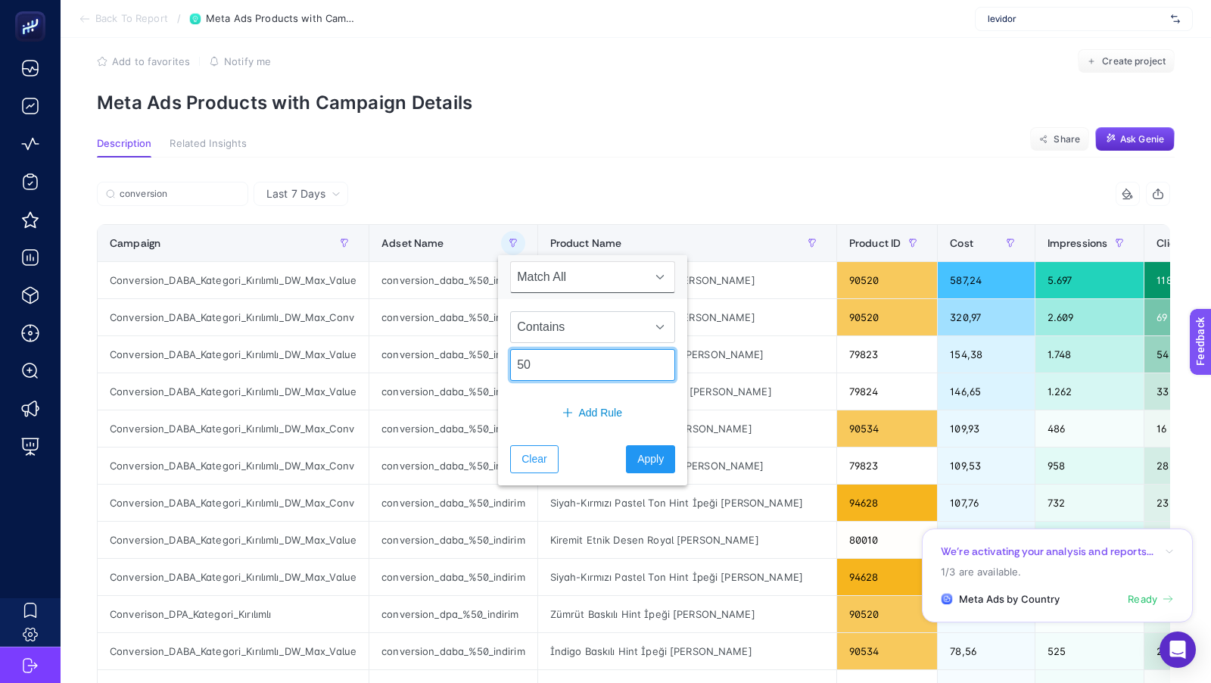
click at [516, 363] on input "50" at bounding box center [592, 365] width 165 height 32
click at [637, 458] on span "Apply" at bounding box center [650, 459] width 26 height 16
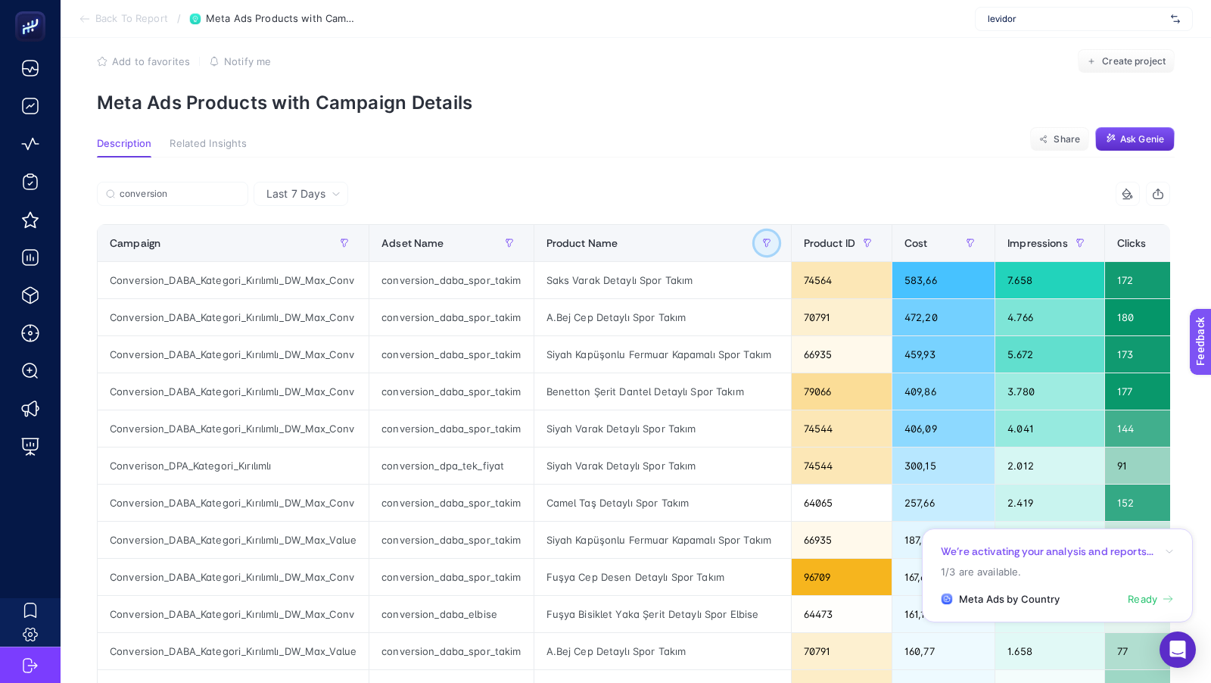
click at [767, 241] on button "button" at bounding box center [767, 243] width 24 height 24
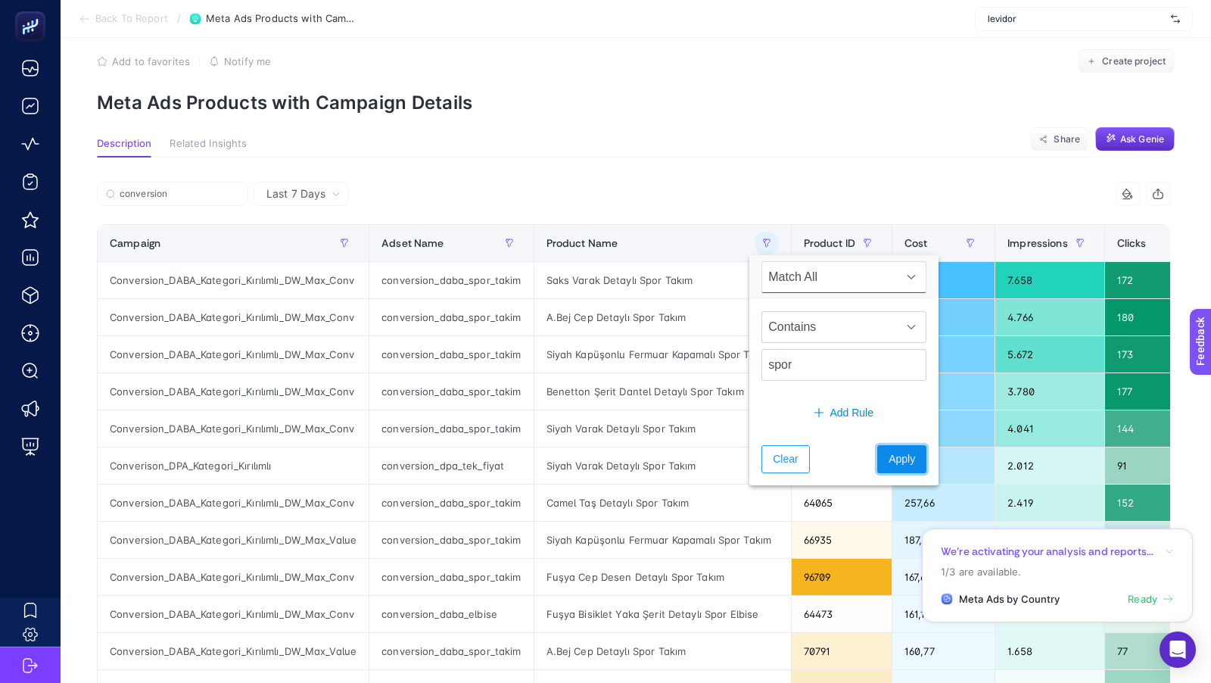
click at [891, 457] on span "Apply" at bounding box center [902, 459] width 26 height 16
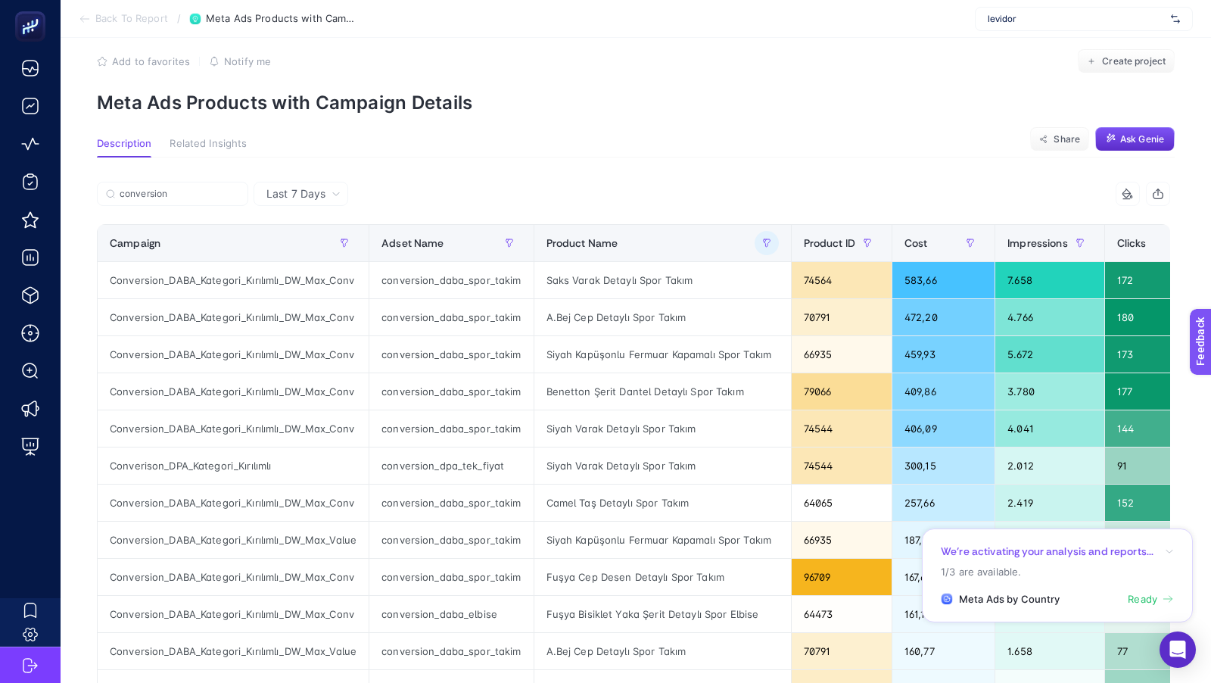
click at [765, 163] on div "Last 7 Days conversion 5 items selected Campaign Adset Name Product Name Produc…" at bounding box center [634, 670] width 1098 height 1027
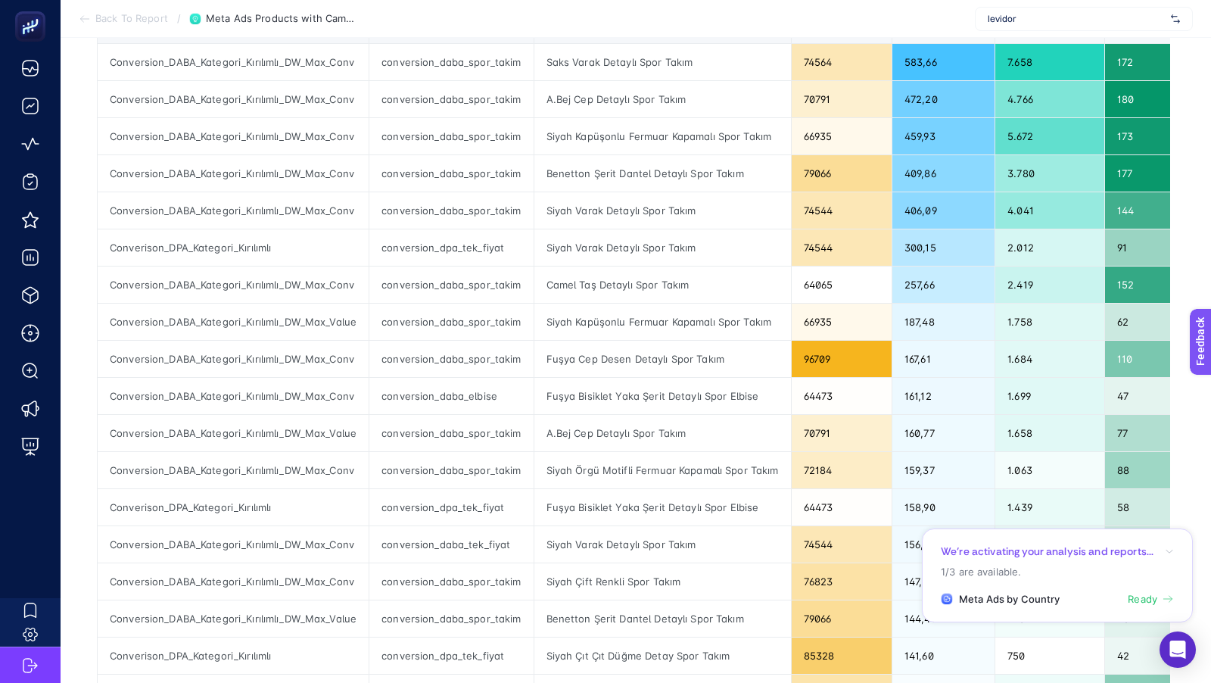
scroll to position [238, 0]
click at [1167, 550] on icon "button" at bounding box center [1169, 551] width 9 height 9
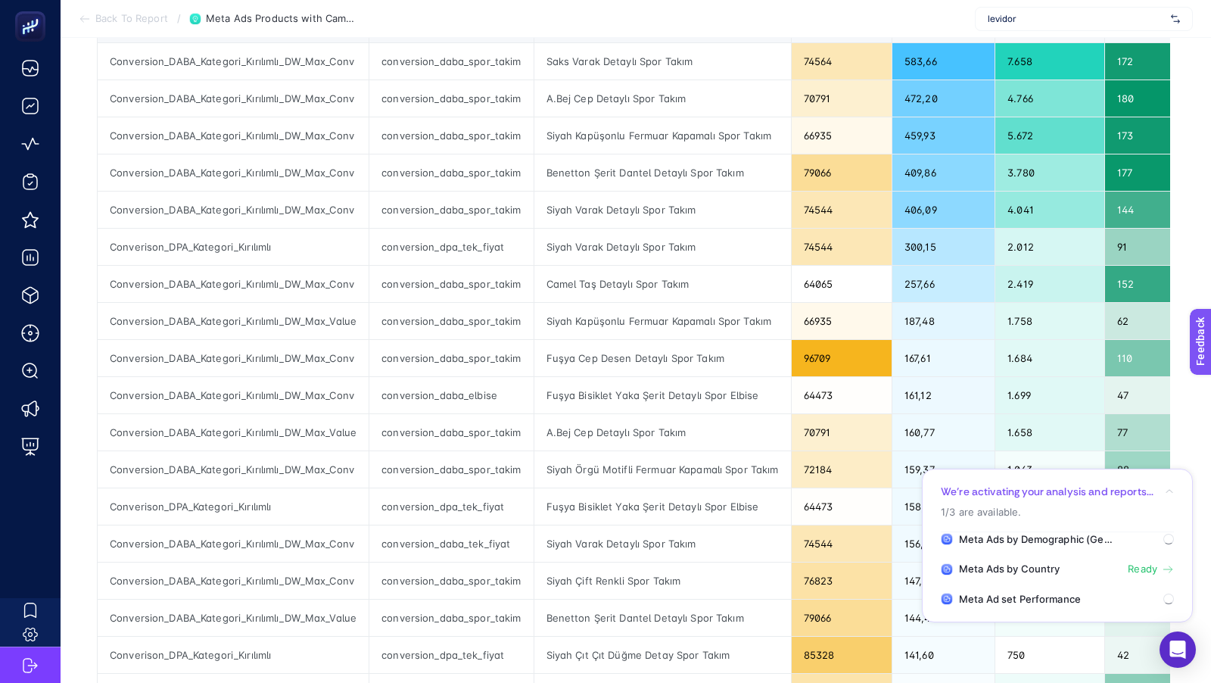
click at [1171, 491] on icon "button" at bounding box center [1169, 491] width 9 height 9
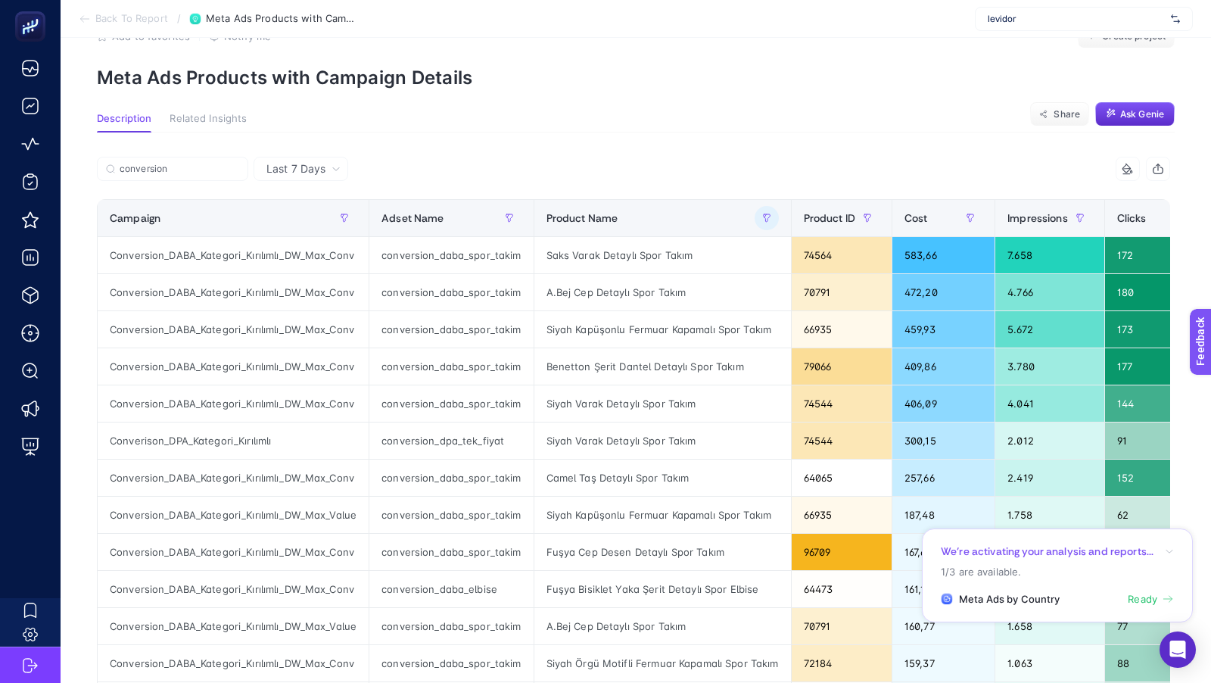
scroll to position [0, 0]
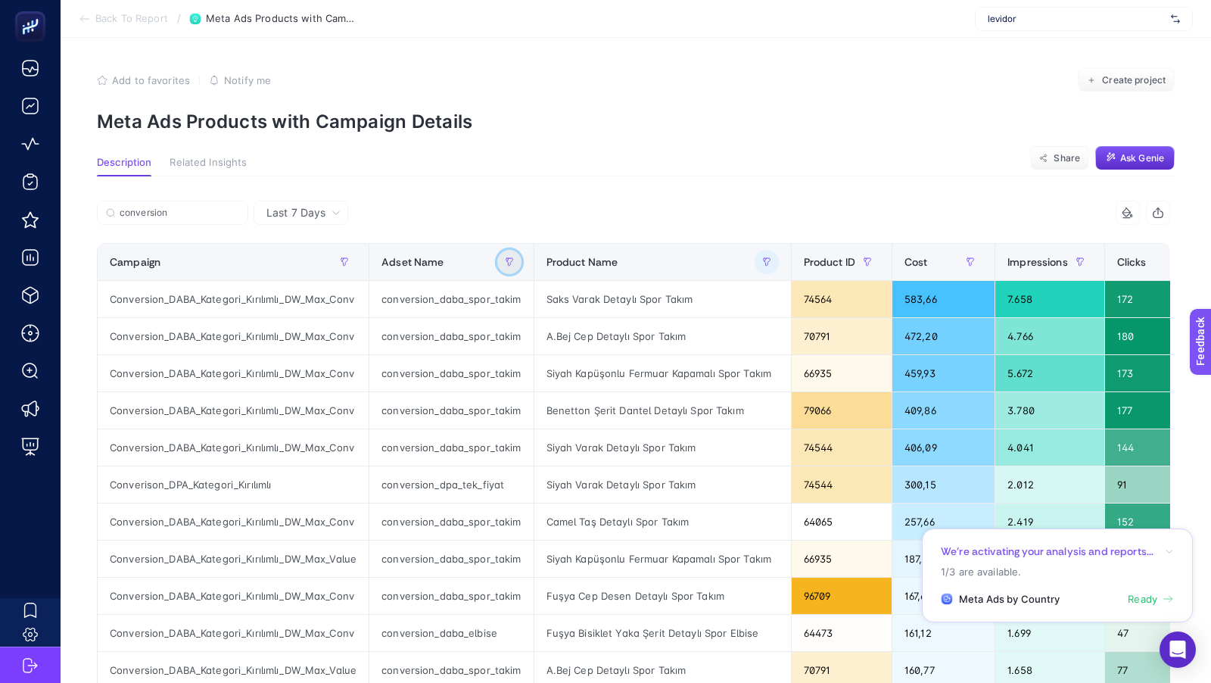
click at [502, 268] on button "button" at bounding box center [509, 262] width 24 height 24
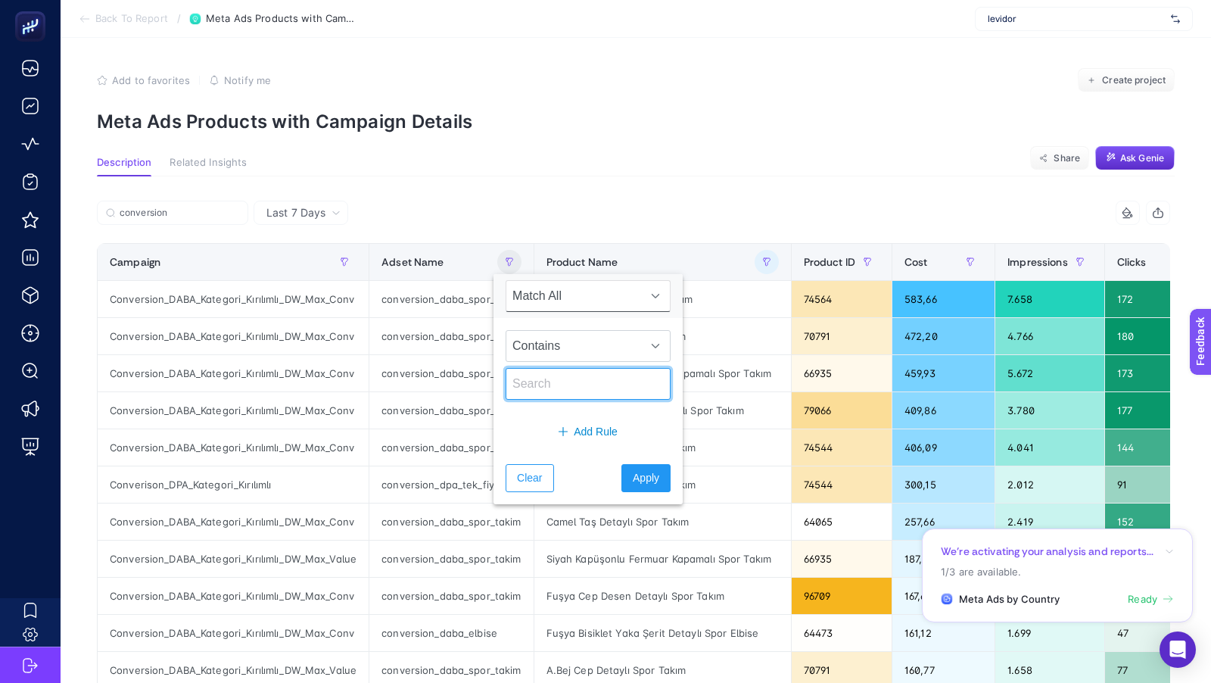
click at [545, 385] on input "text" at bounding box center [588, 384] width 165 height 32
type input "spor"
click at [633, 481] on span "Apply" at bounding box center [646, 478] width 26 height 16
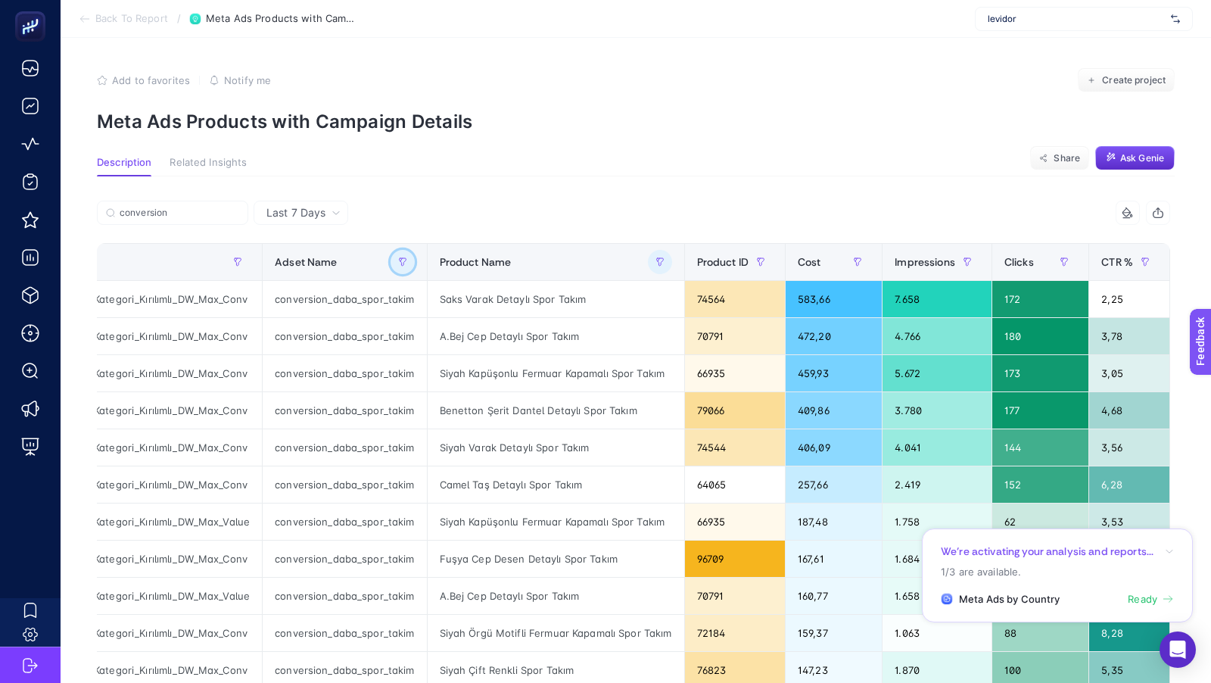
scroll to position [0, 161]
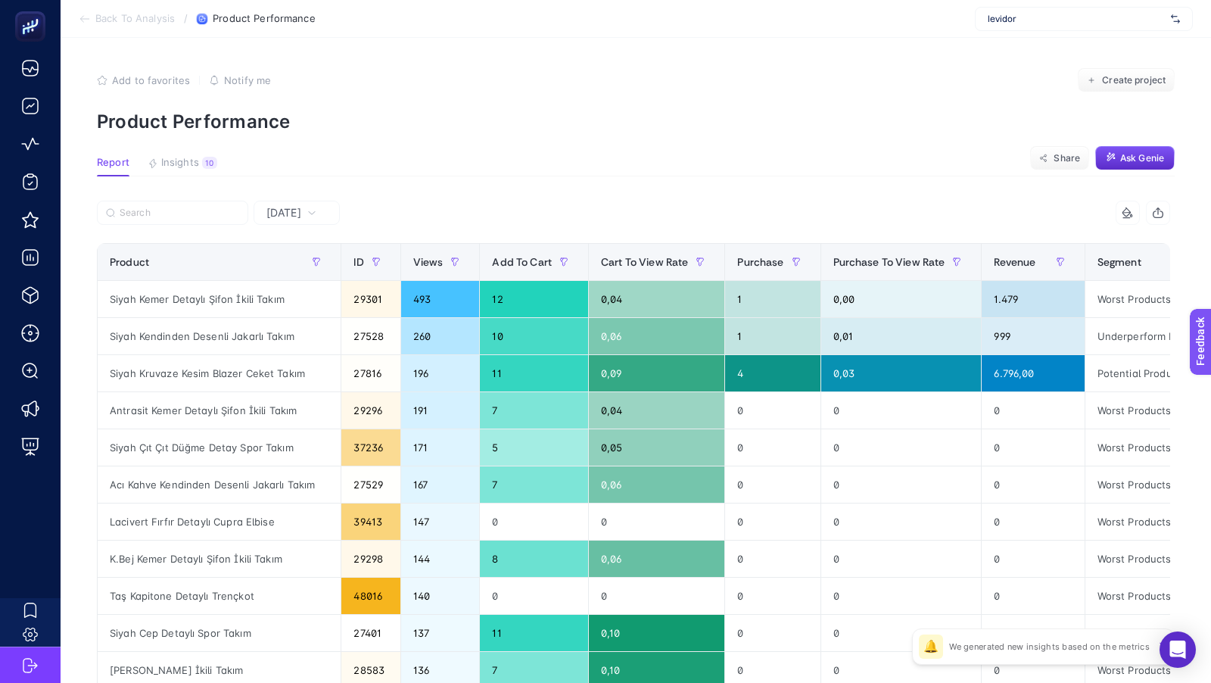
click at [301, 209] on span "[DATE]" at bounding box center [283, 212] width 35 height 15
click at [289, 274] on li "Last 7 Days" at bounding box center [296, 271] width 77 height 27
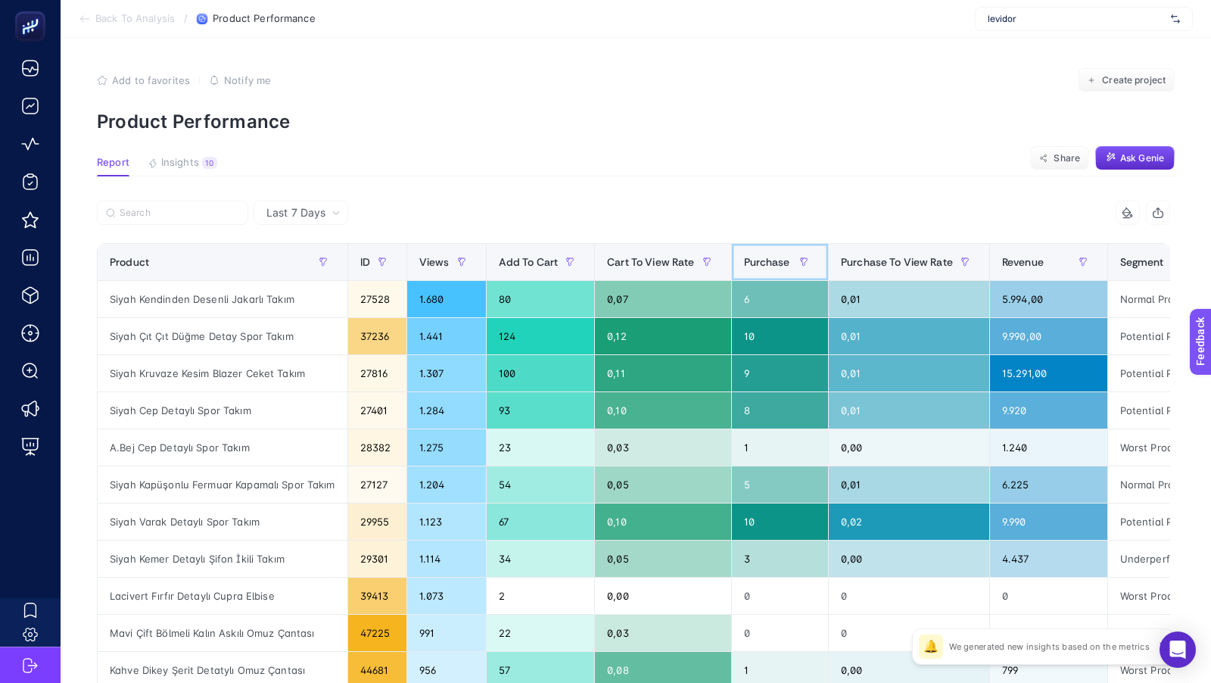
click at [752, 252] on div "Purchase" at bounding box center [780, 262] width 72 height 24
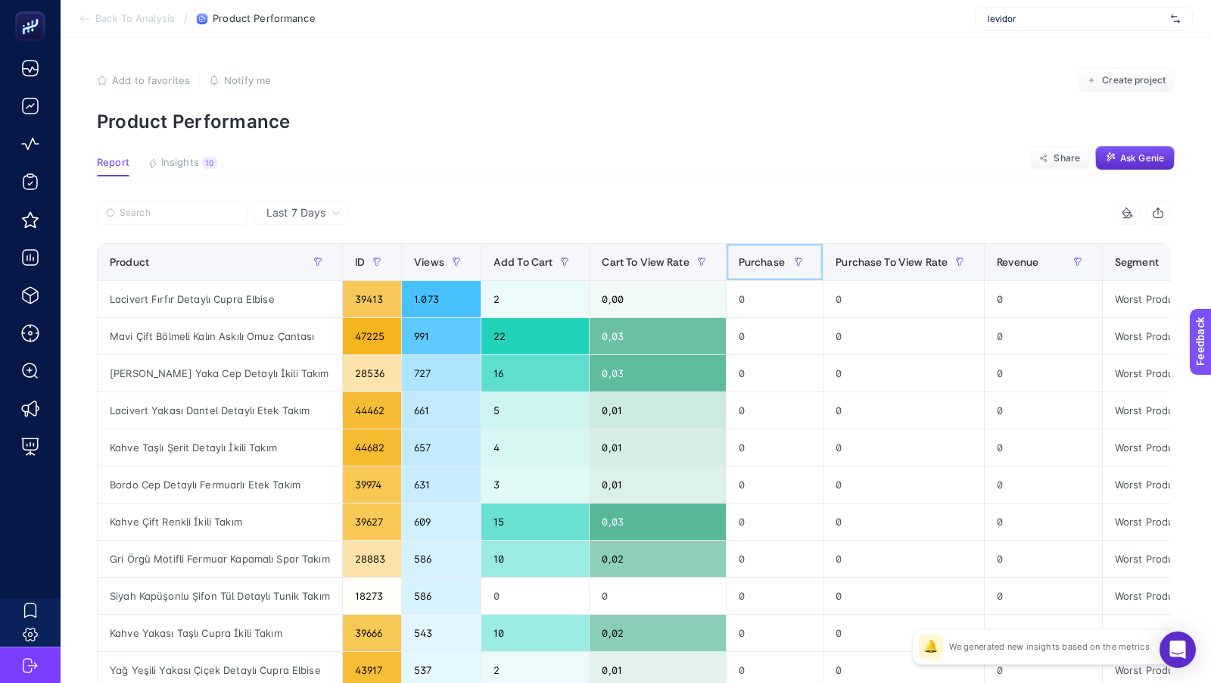
click at [752, 252] on div "Purchase" at bounding box center [775, 262] width 72 height 24
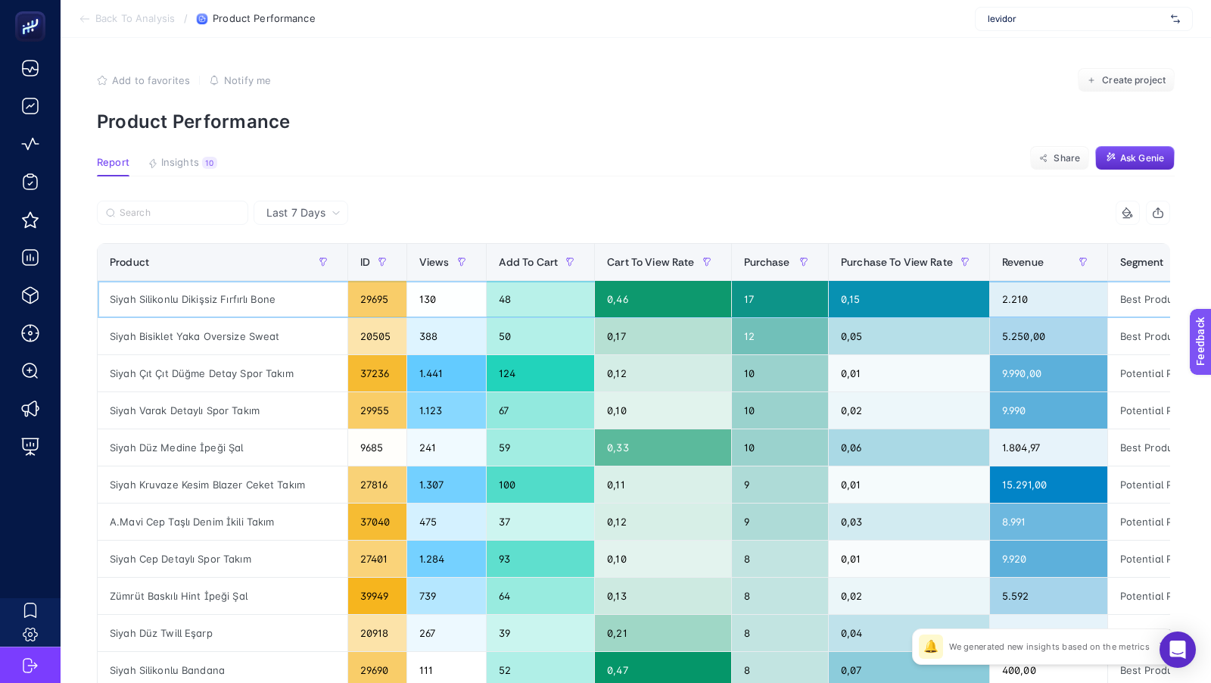
click at [233, 300] on div "Siyah Silikonlu Dikişsiz Fırfırlı Bone" at bounding box center [223, 299] width 250 height 36
copy tr "Siyah Silikonlu Dikişsiz Fırfırlı Bone"
click at [181, 217] on input "Search" at bounding box center [180, 212] width 120 height 11
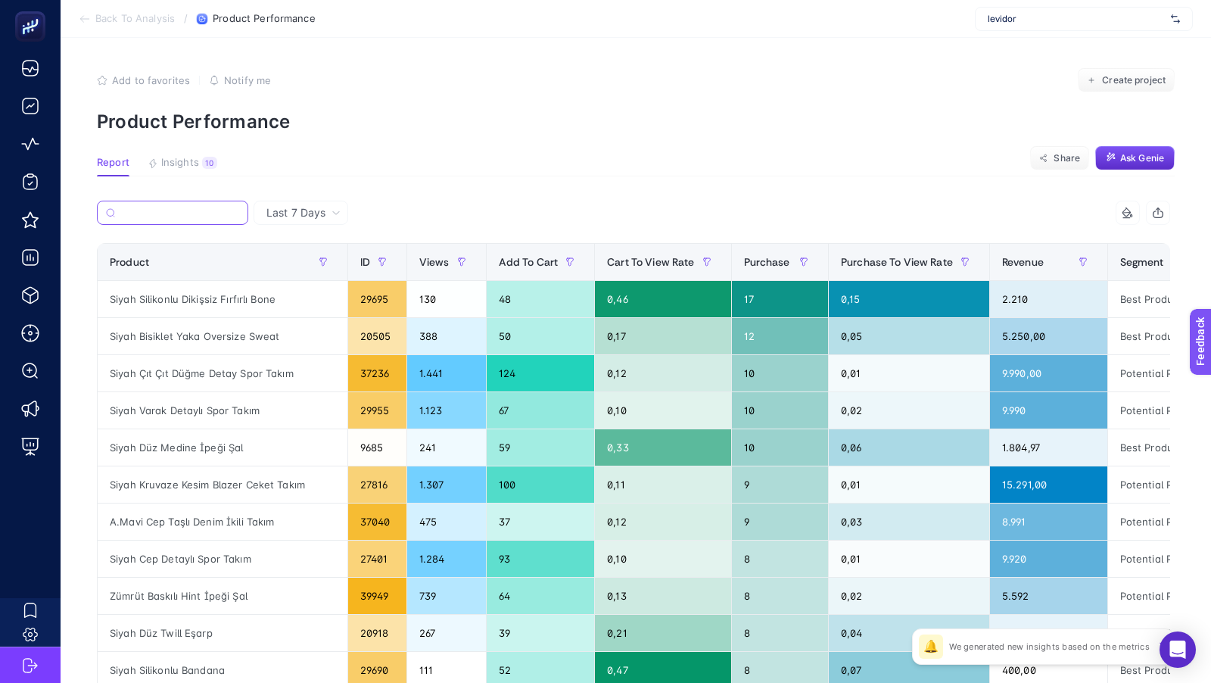
paste input "Zümrüt Baskılı Hint İpeği Şal"
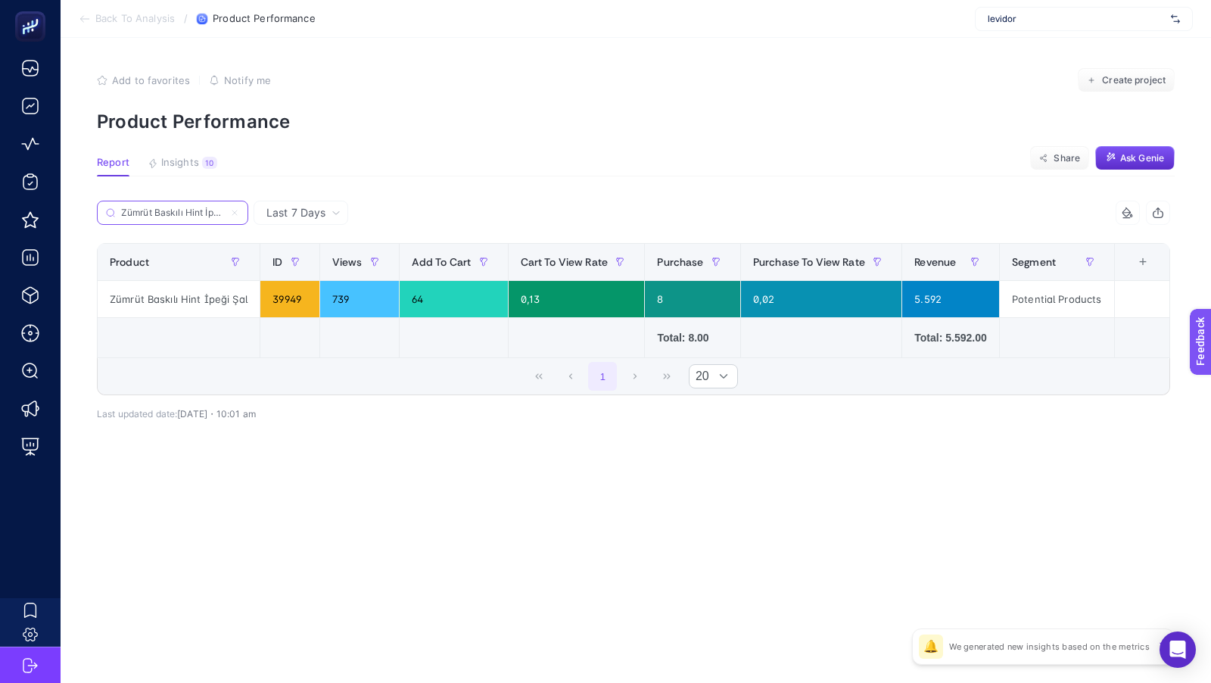
scroll to position [0, 18]
type input "Zümrüt Baskılı Hint İpeği Şal"
click at [698, 261] on span "Purchase" at bounding box center [680, 262] width 46 height 12
click at [231, 216] on input "Zümrüt Baskılı Hint İpeği Şal" at bounding box center [180, 212] width 120 height 11
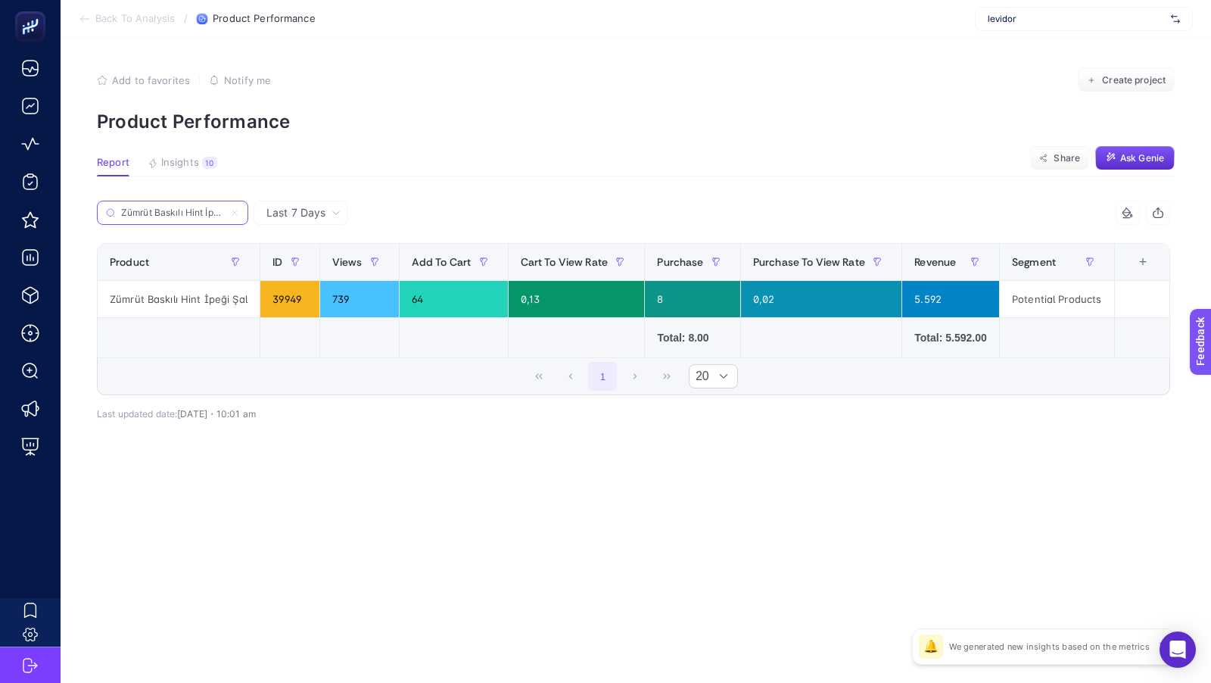
click at [235, 213] on icon at bounding box center [234, 212] width 9 height 9
click at [0, 0] on input "Search" at bounding box center [0, 0] width 0 height 0
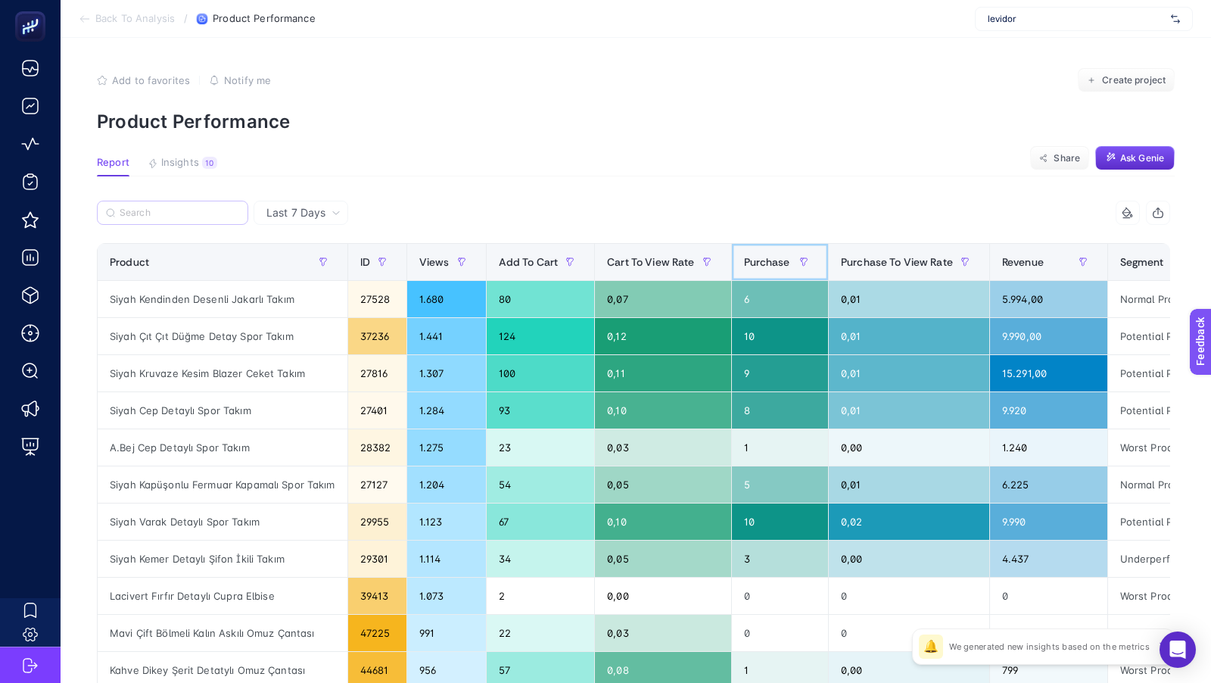
click at [760, 272] on div "Purchase" at bounding box center [780, 262] width 72 height 24
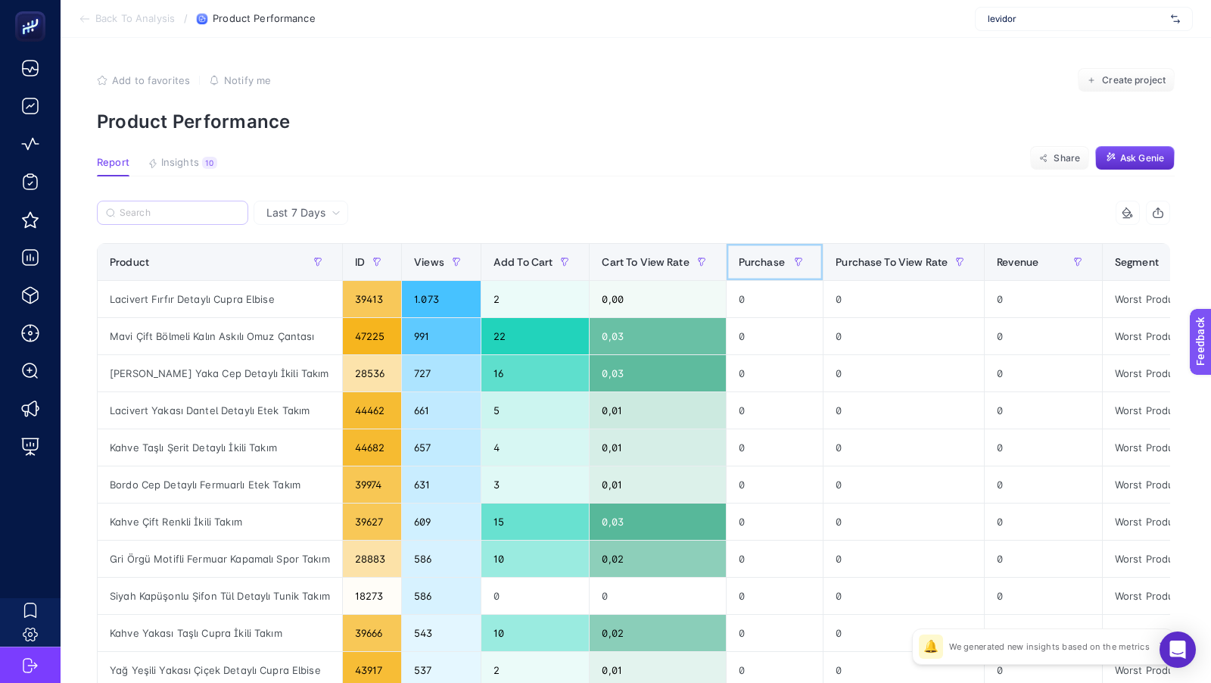
click at [760, 272] on div "Purchase" at bounding box center [775, 262] width 72 height 24
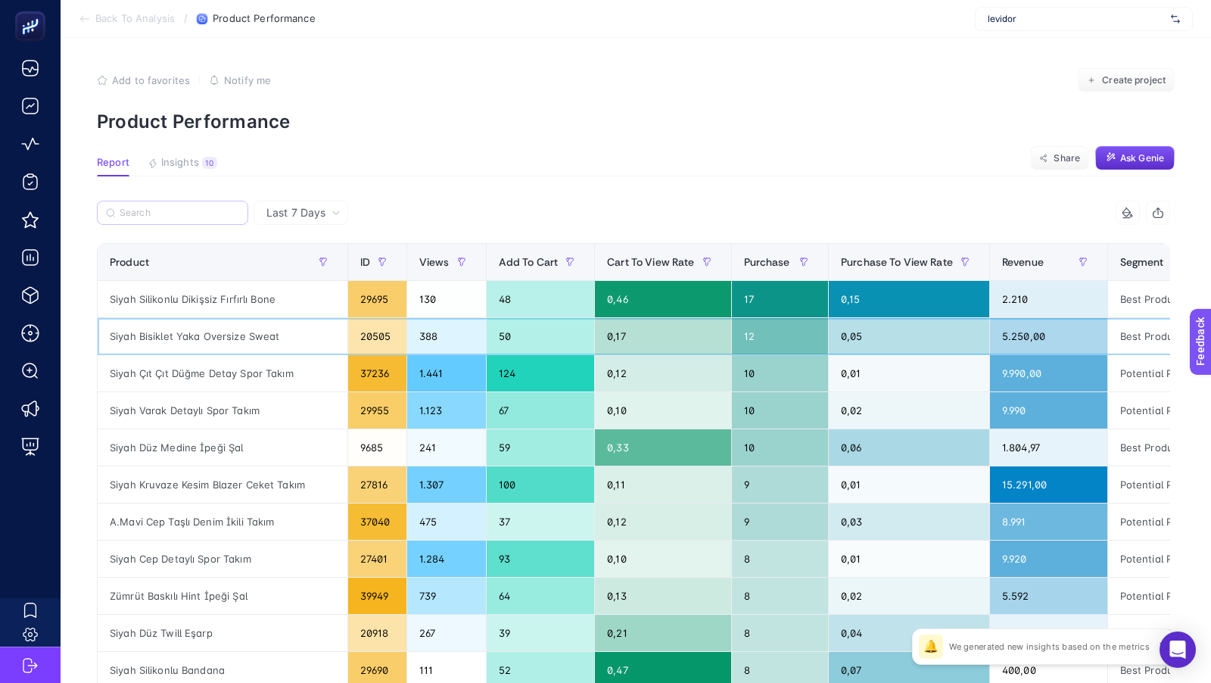
click at [195, 336] on div "Siyah Bisiklet Yaka Oversize Sweat" at bounding box center [223, 336] width 250 height 36
copy tr "Siyah Bisiklet Yaka Oversize Sweat"
click at [170, 214] on input "Search" at bounding box center [180, 212] width 120 height 11
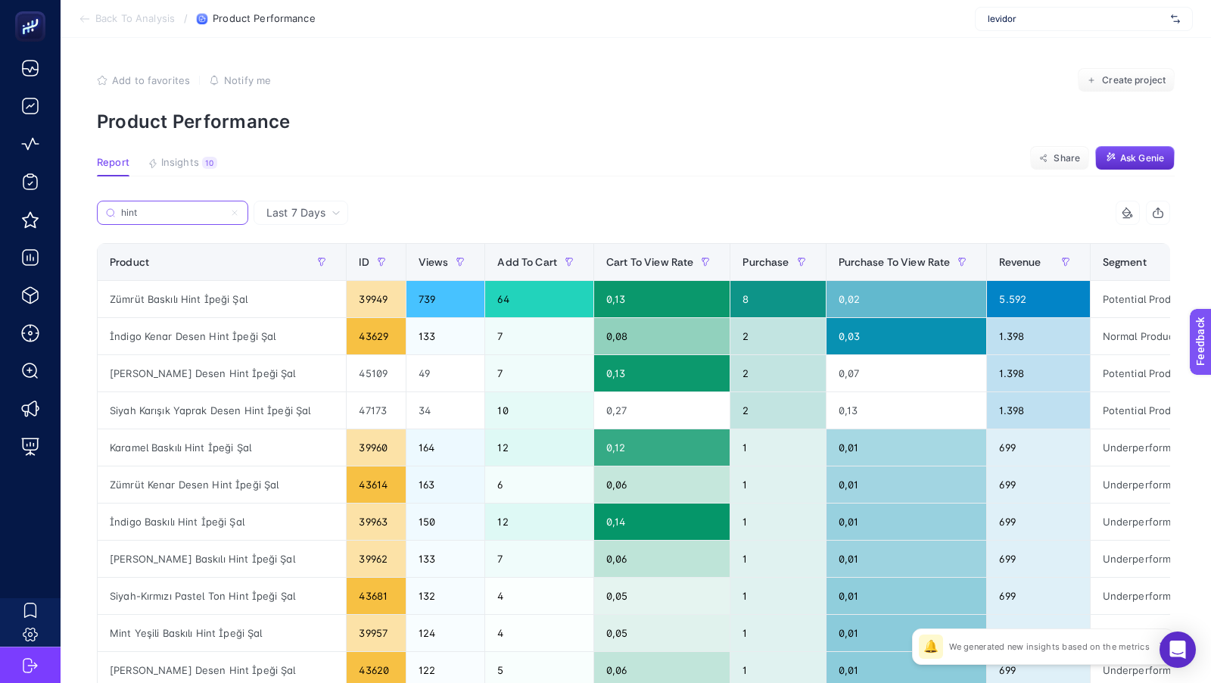
click at [170, 214] on input "hint" at bounding box center [172, 212] width 103 height 11
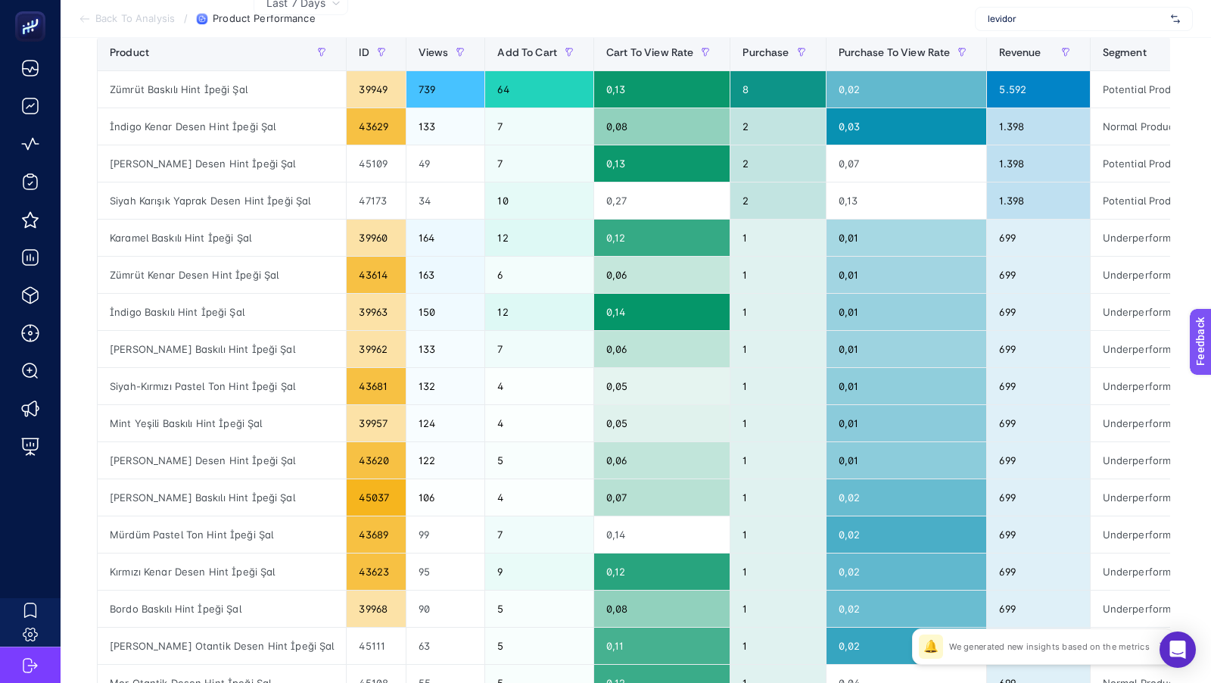
scroll to position [212, 0]
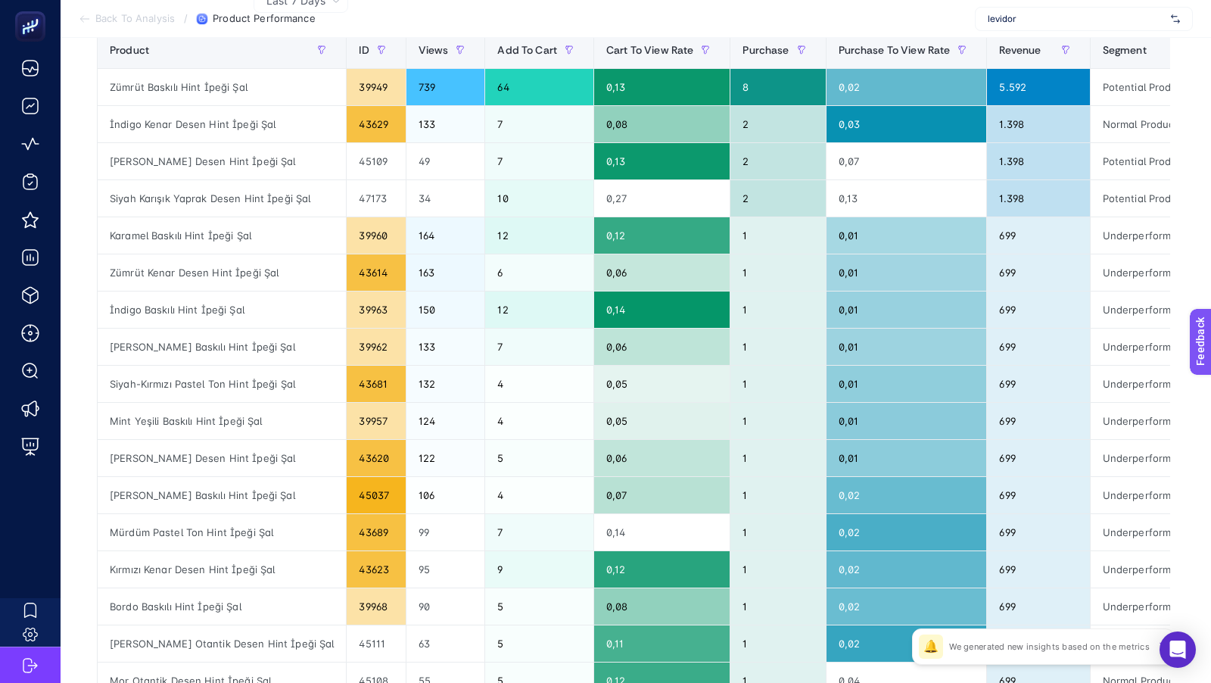
type input "hint"
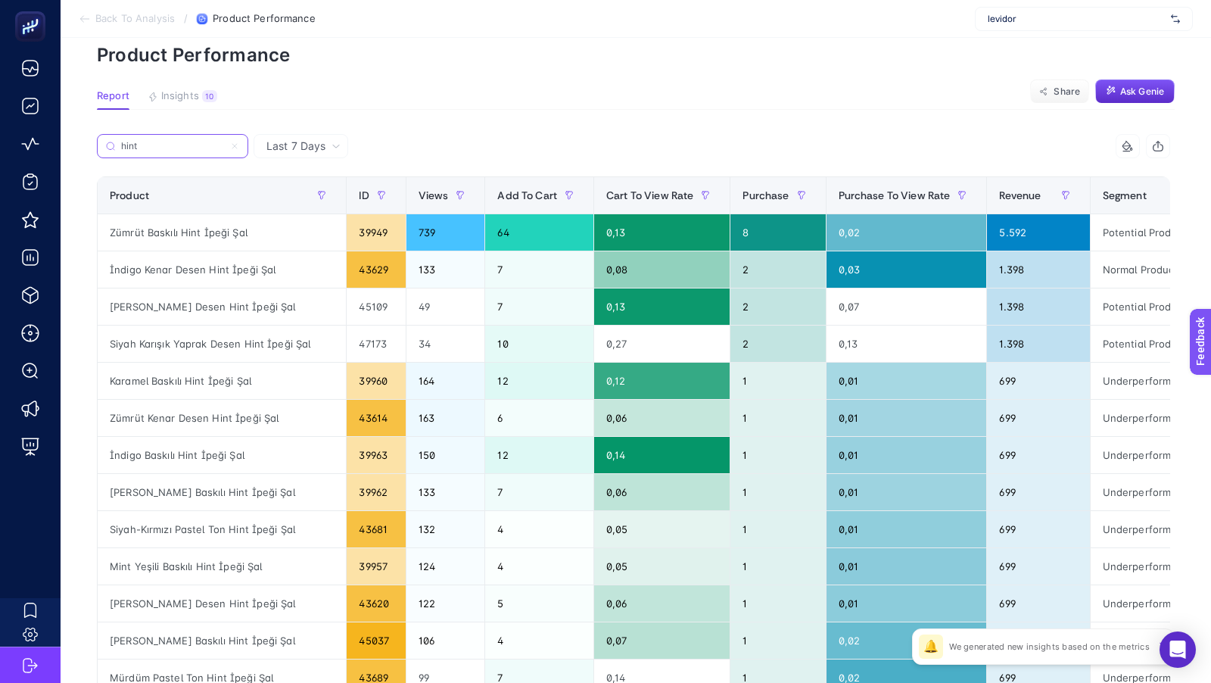
scroll to position [65, 0]
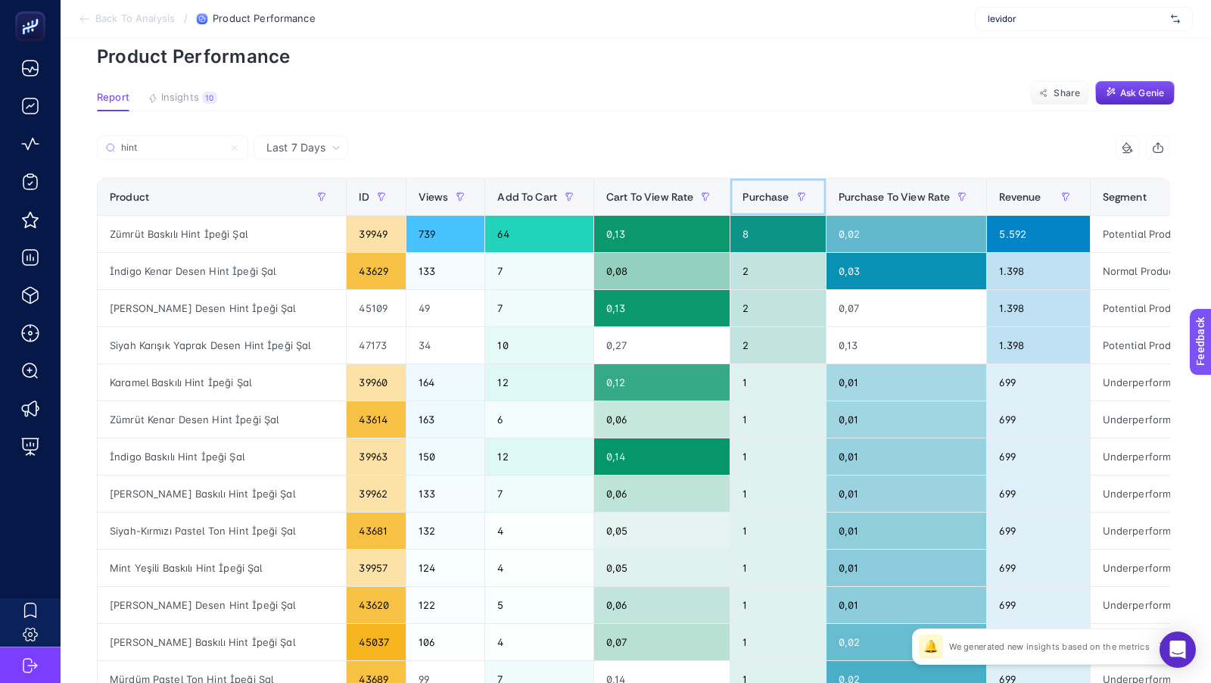
click at [743, 201] on span "Purchase" at bounding box center [766, 197] width 46 height 12
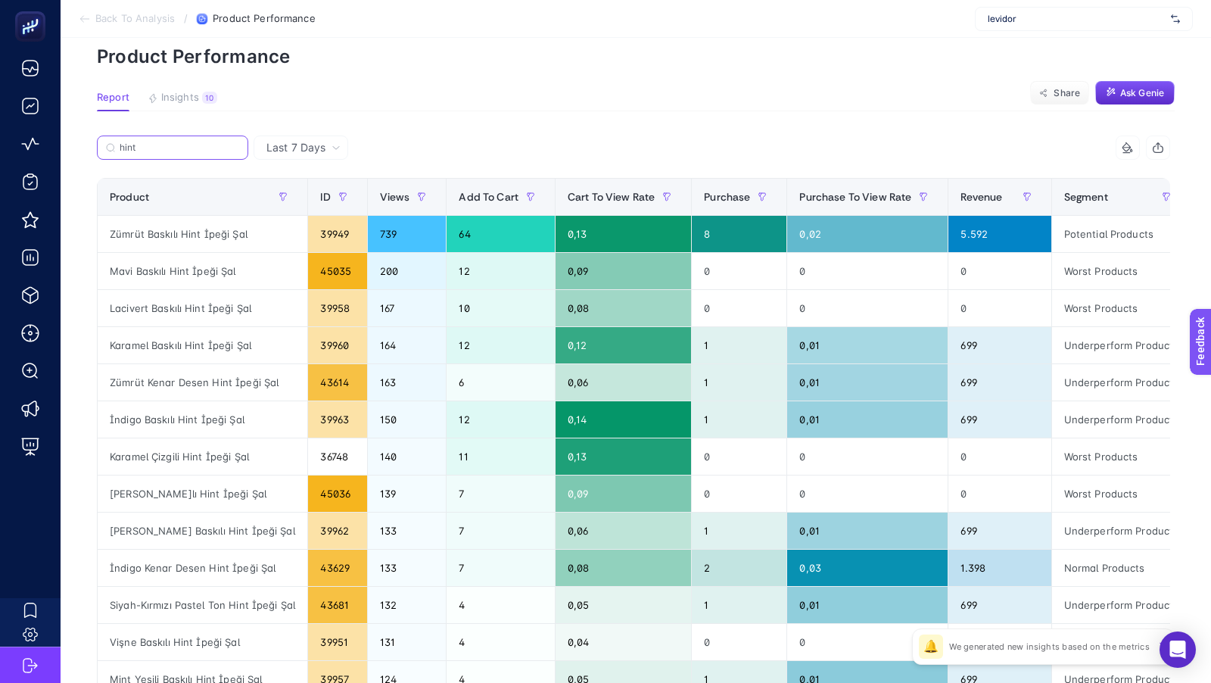
click at [186, 151] on input "hint" at bounding box center [180, 147] width 120 height 11
click at [231, 146] on icon at bounding box center [234, 147] width 9 height 9
click at [0, 0] on input "Search" at bounding box center [0, 0] width 0 height 0
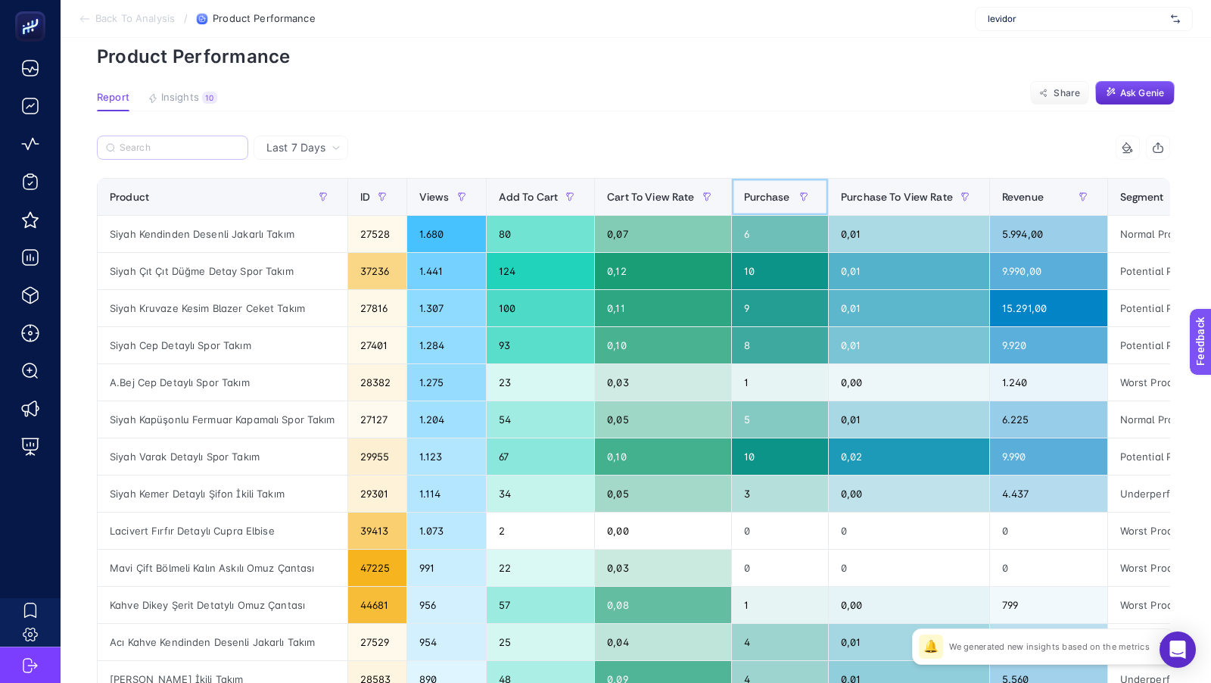
click at [774, 197] on span "Purchase" at bounding box center [767, 197] width 46 height 12
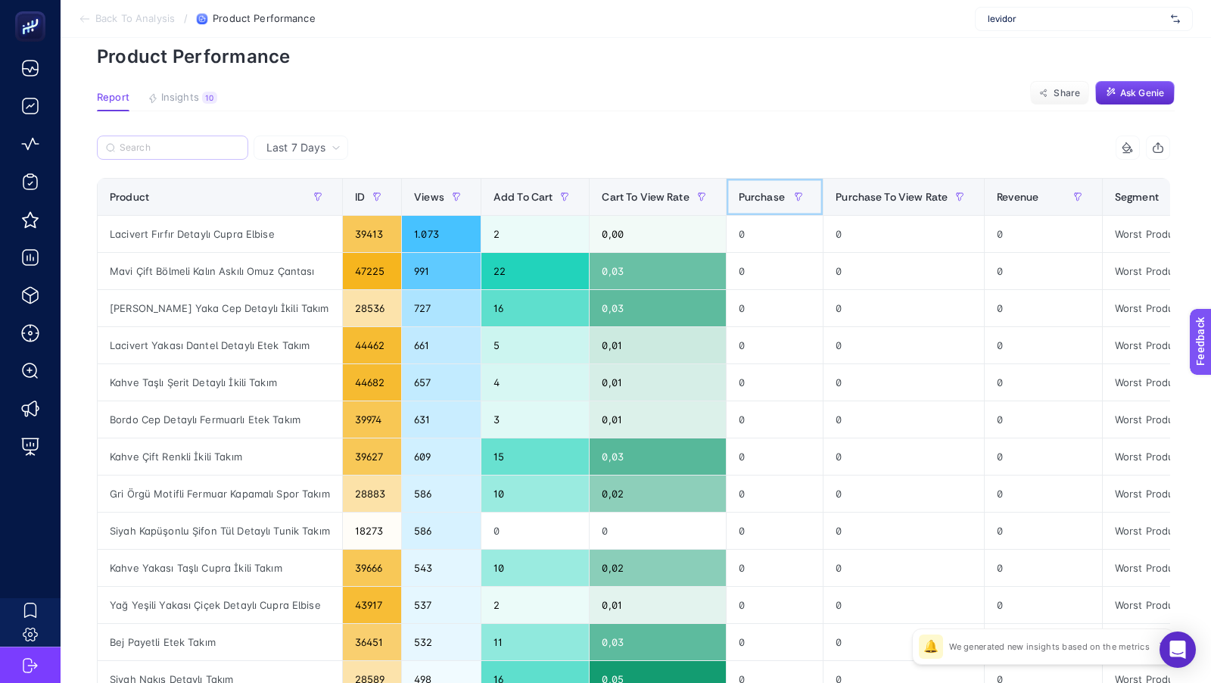
click at [774, 197] on span "Purchase" at bounding box center [762, 197] width 46 height 12
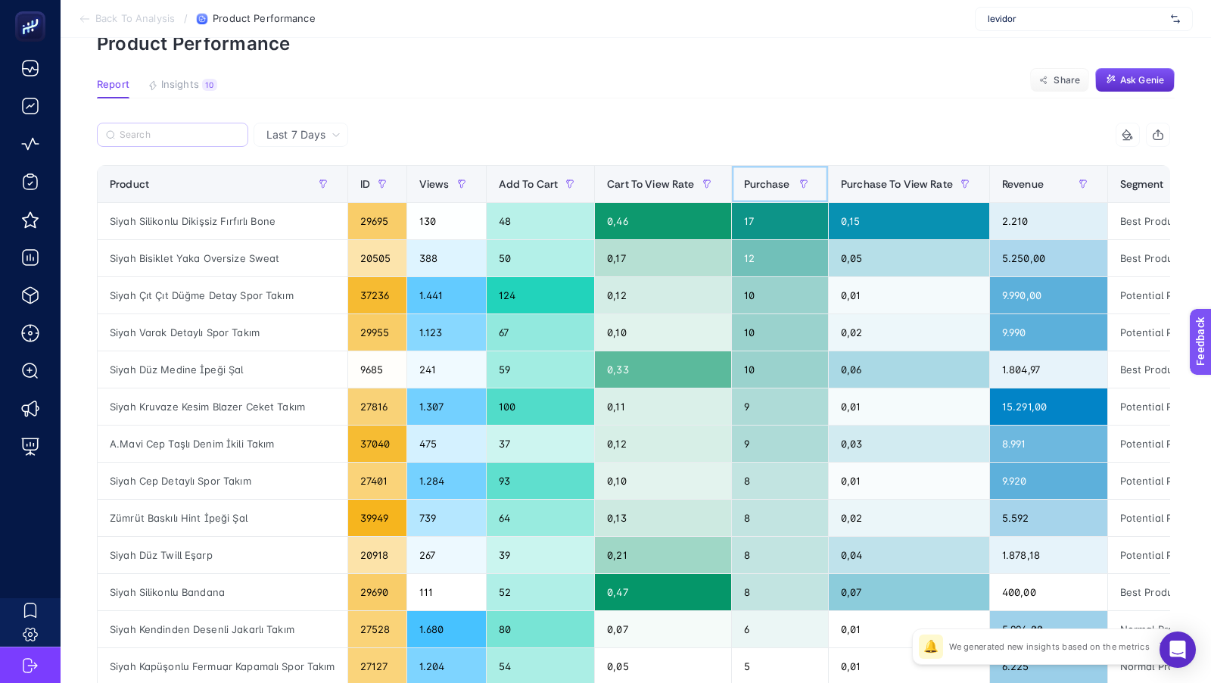
scroll to position [80, 0]
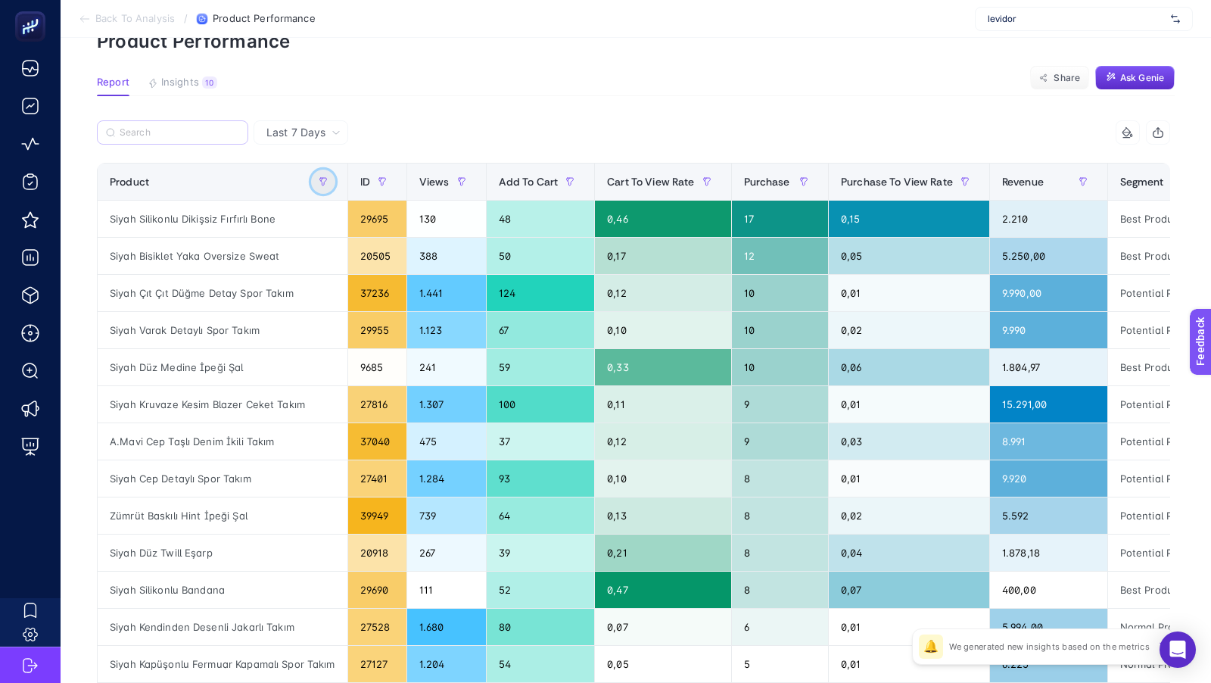
click at [327, 185] on button "button" at bounding box center [323, 182] width 24 height 24
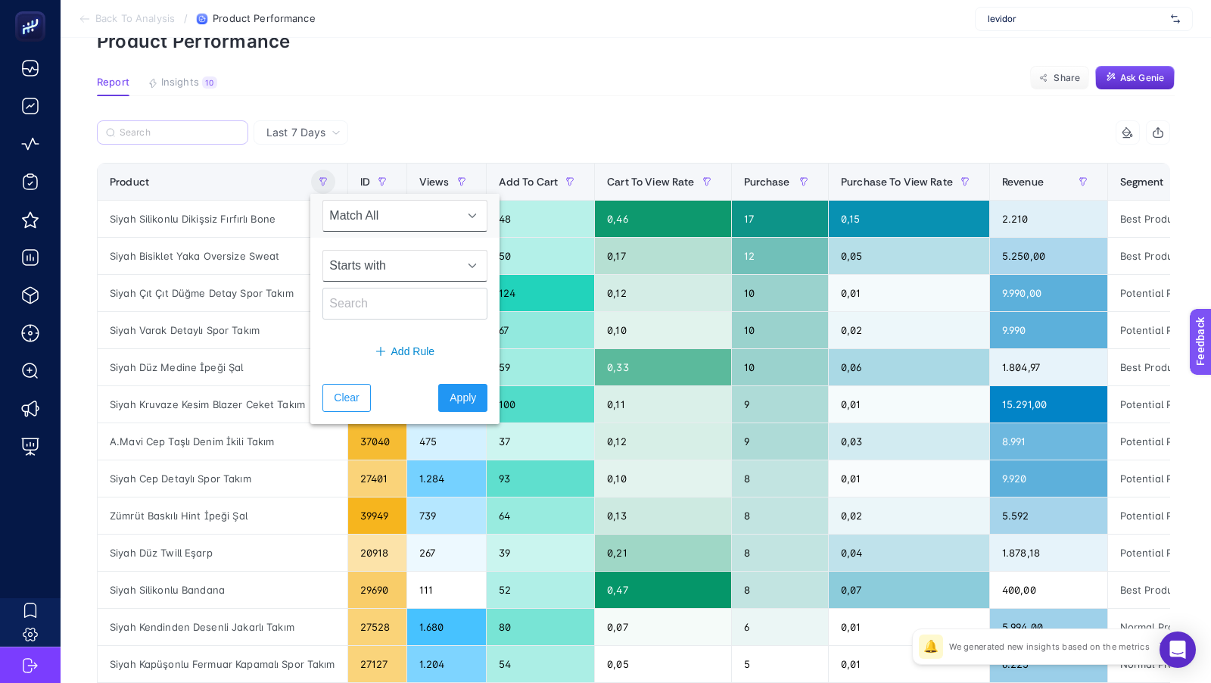
click at [356, 277] on span "Starts with" at bounding box center [390, 266] width 135 height 30
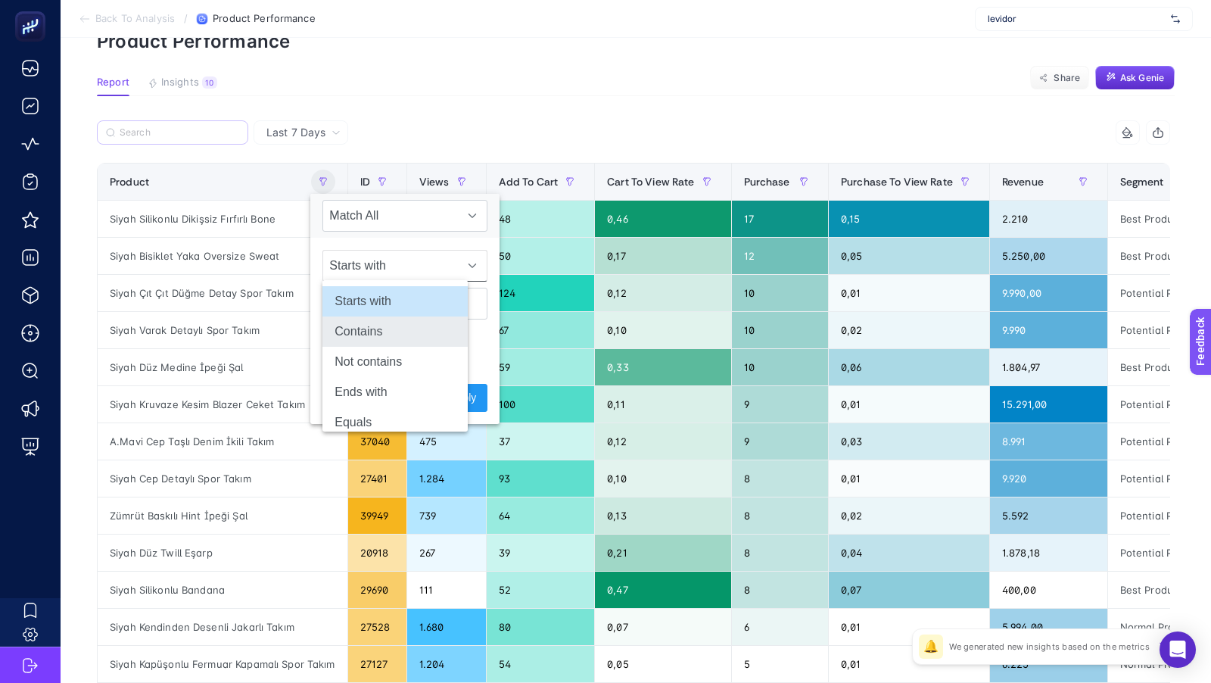
click at [362, 333] on li "Contains" at bounding box center [395, 331] width 145 height 30
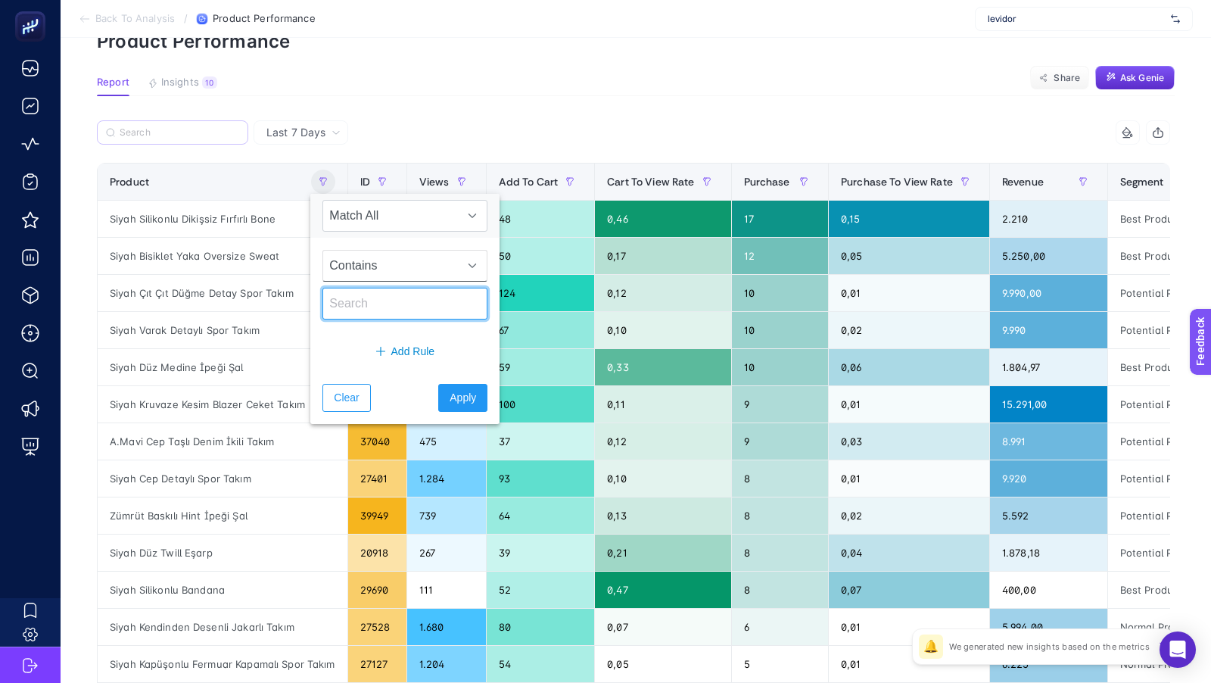
click at [354, 312] on input "text" at bounding box center [405, 304] width 165 height 32
type input "spor"
click at [450, 400] on span "Apply" at bounding box center [463, 398] width 26 height 16
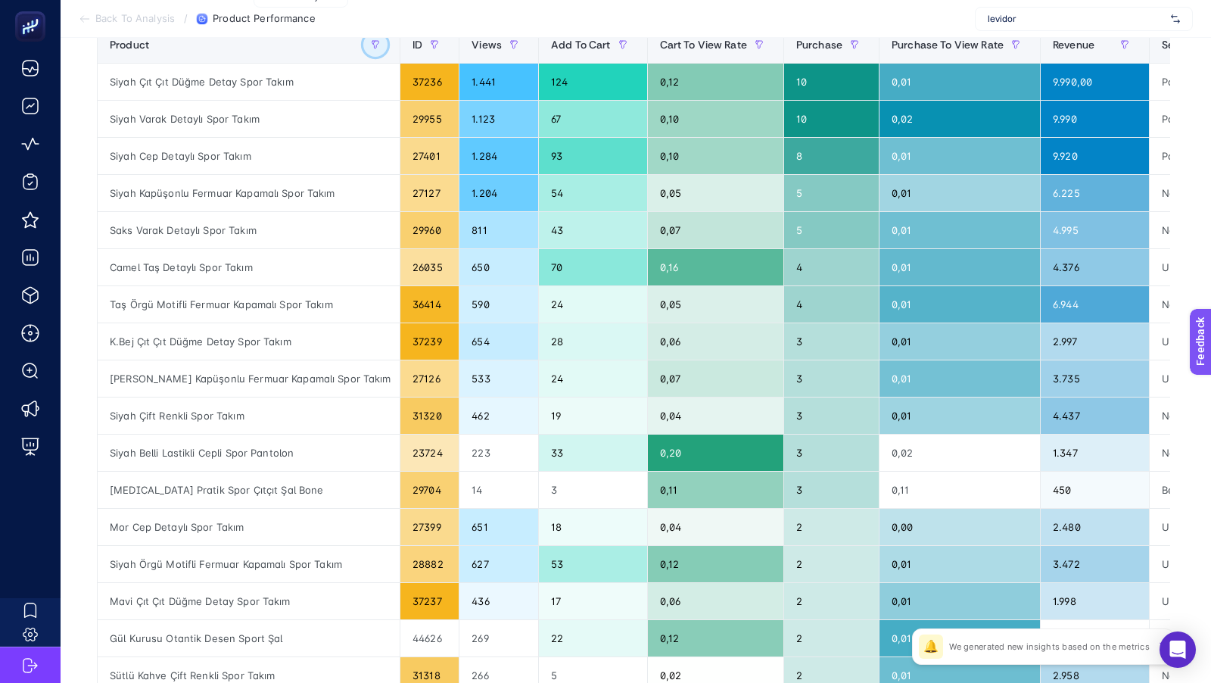
scroll to position [530, 0]
